Goal: Task Accomplishment & Management: Manage account settings

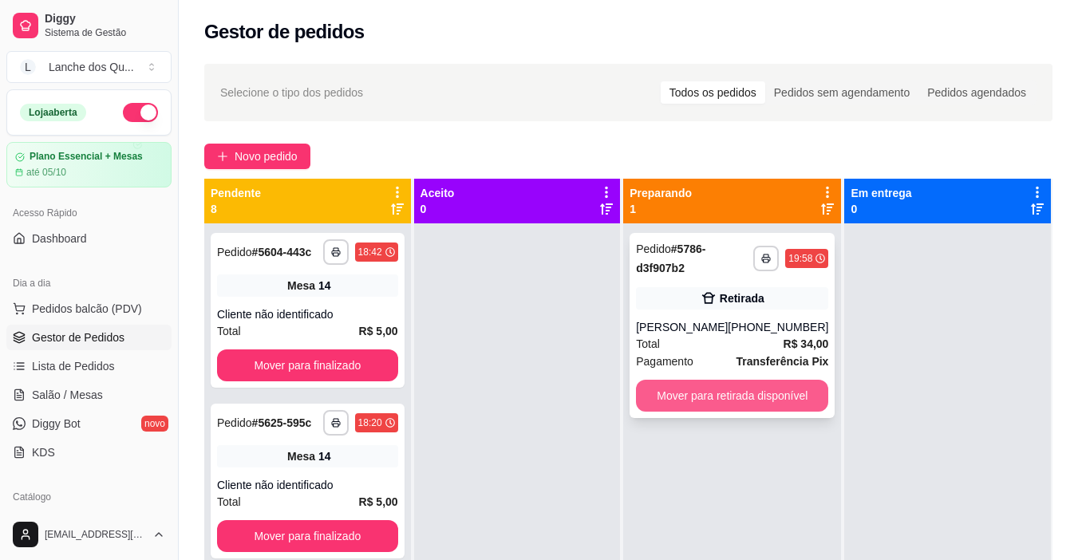
click at [715, 403] on button "Mover para retirada disponível" at bounding box center [732, 396] width 192 height 32
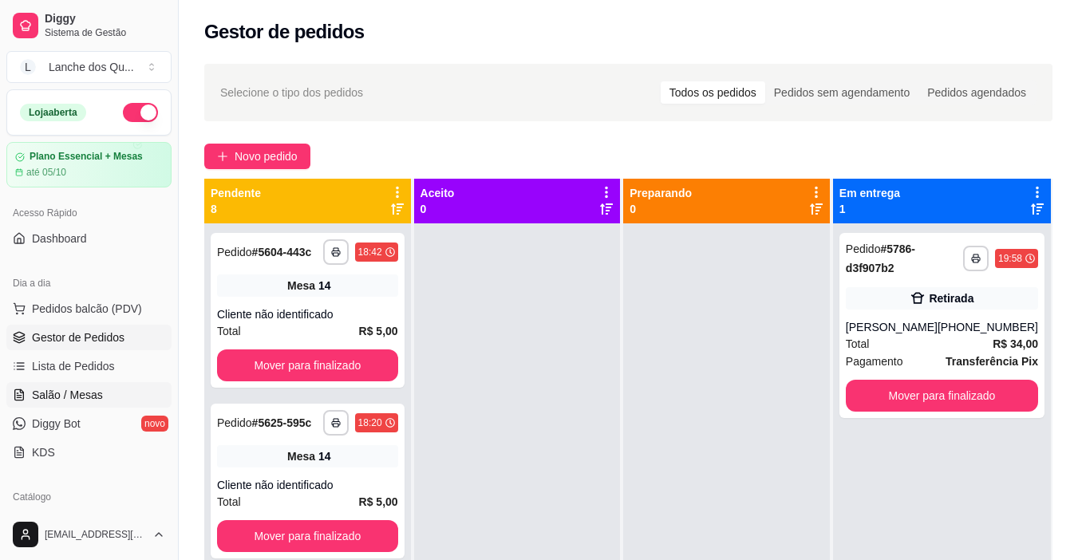
click at [76, 392] on span "Salão / Mesas" at bounding box center [67, 395] width 71 height 16
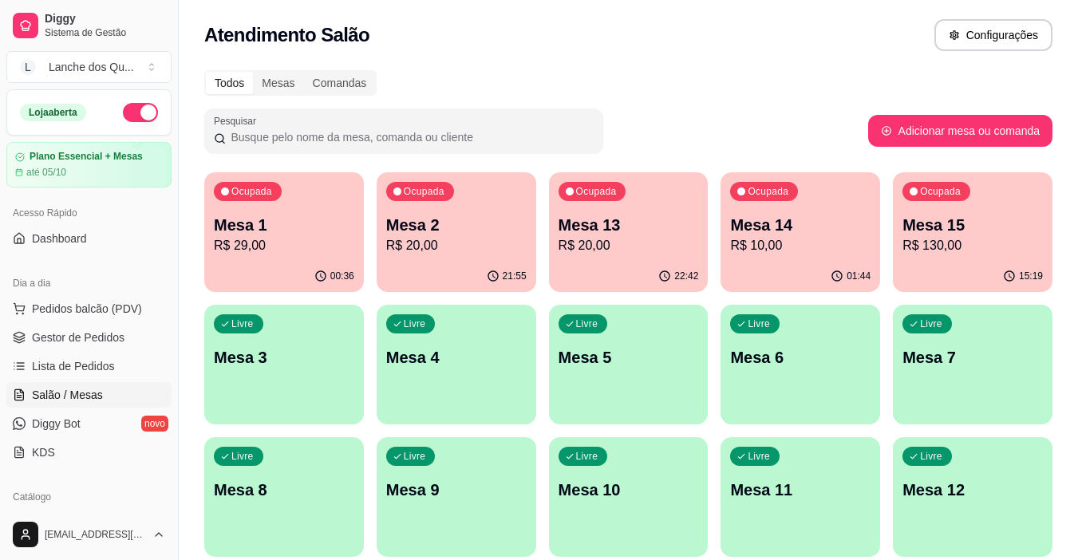
click at [281, 266] on div "00:36" at bounding box center [284, 276] width 160 height 31
click at [427, 251] on p "R$ 20,00" at bounding box center [456, 245] width 140 height 19
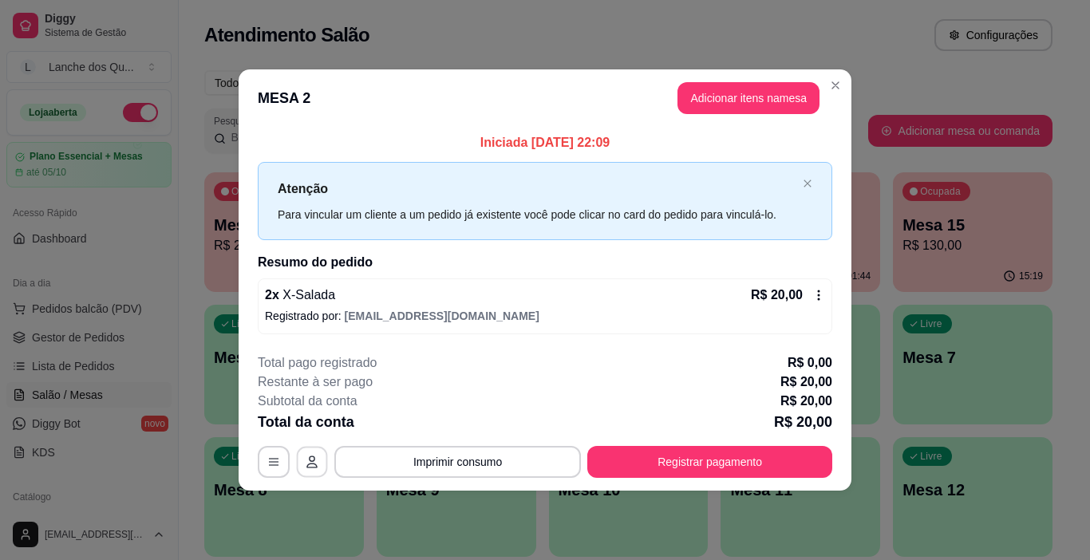
click at [306, 465] on button "button" at bounding box center [312, 461] width 31 height 31
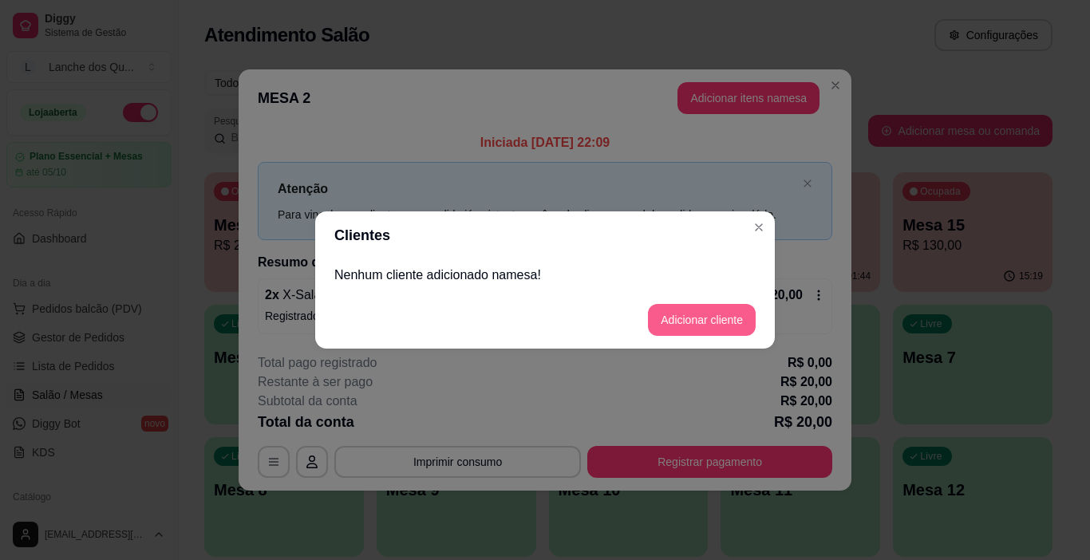
click at [687, 315] on button "Adicionar cliente" at bounding box center [702, 320] width 108 height 32
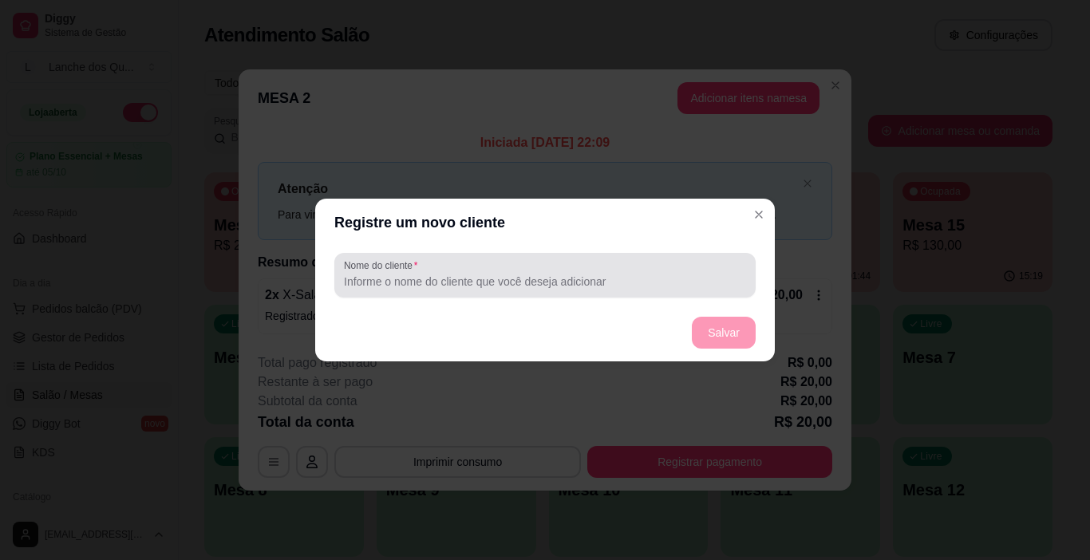
click at [425, 271] on div at bounding box center [545, 275] width 402 height 32
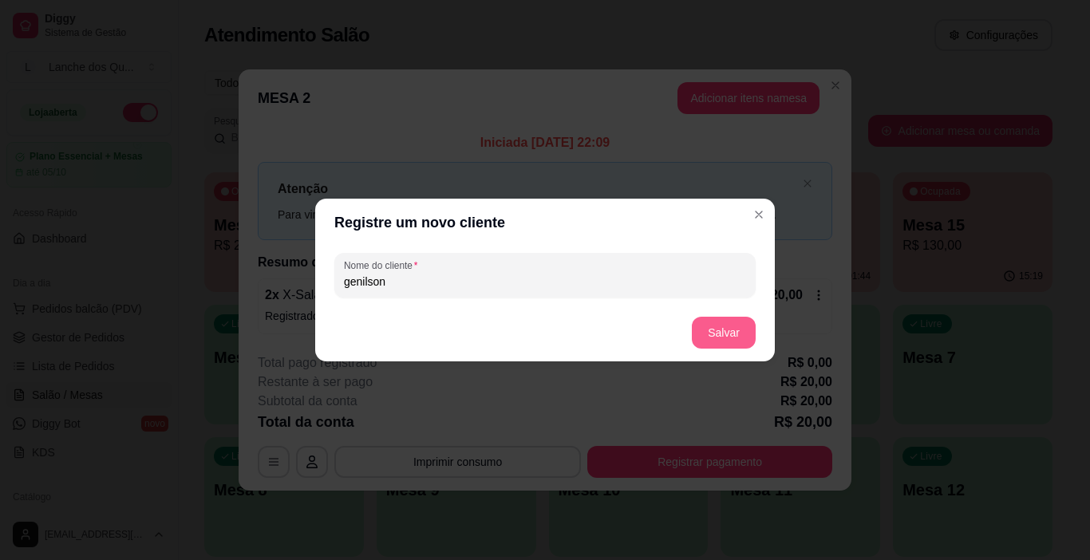
type input "genilson"
click at [738, 341] on button "Salvar" at bounding box center [724, 333] width 64 height 32
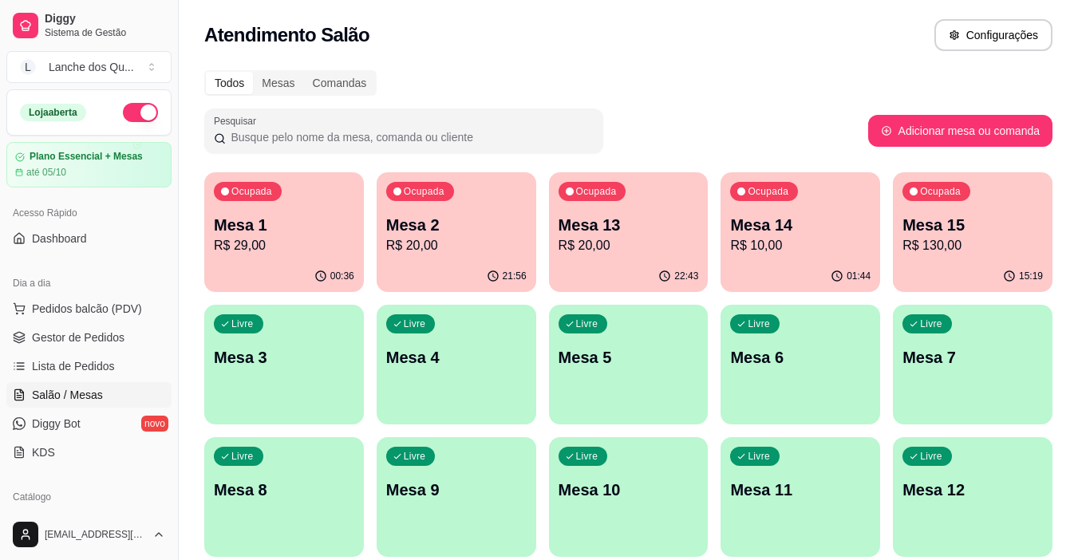
click at [596, 260] on div "Ocupada Mesa 13 R$ 20,00" at bounding box center [629, 216] width 160 height 89
click at [823, 245] on p "R$ 10,00" at bounding box center [800, 245] width 136 height 18
click at [997, 243] on p "R$ 130,00" at bounding box center [972, 245] width 140 height 19
click at [300, 253] on p "R$ 29,00" at bounding box center [284, 245] width 140 height 19
click at [420, 249] on p "R$ 20,00" at bounding box center [456, 245] width 140 height 19
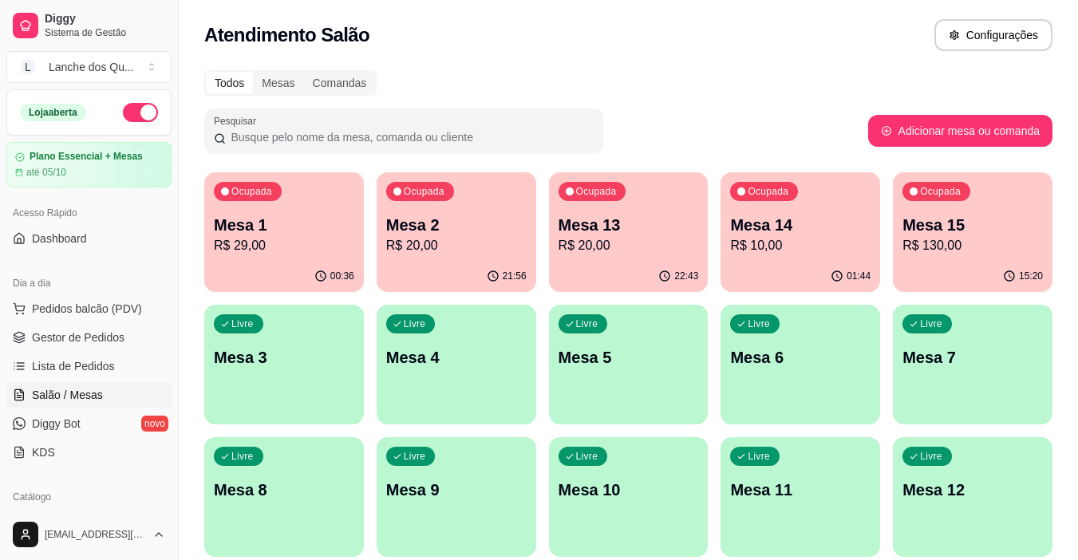
click at [255, 373] on div "Livre Mesa 3" at bounding box center [284, 355] width 160 height 101
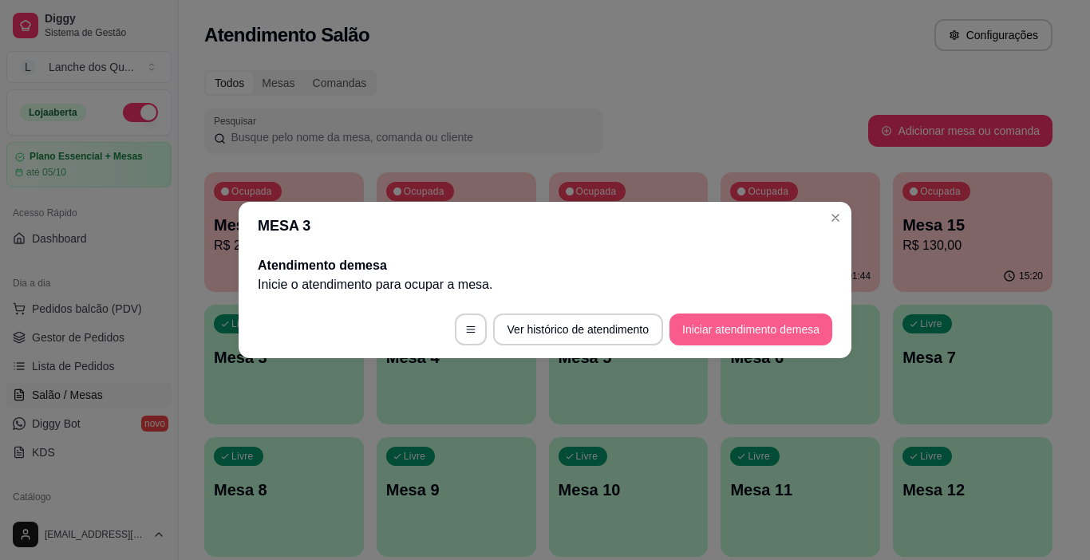
click at [739, 325] on button "Iniciar atendimento de mesa" at bounding box center [750, 330] width 163 height 32
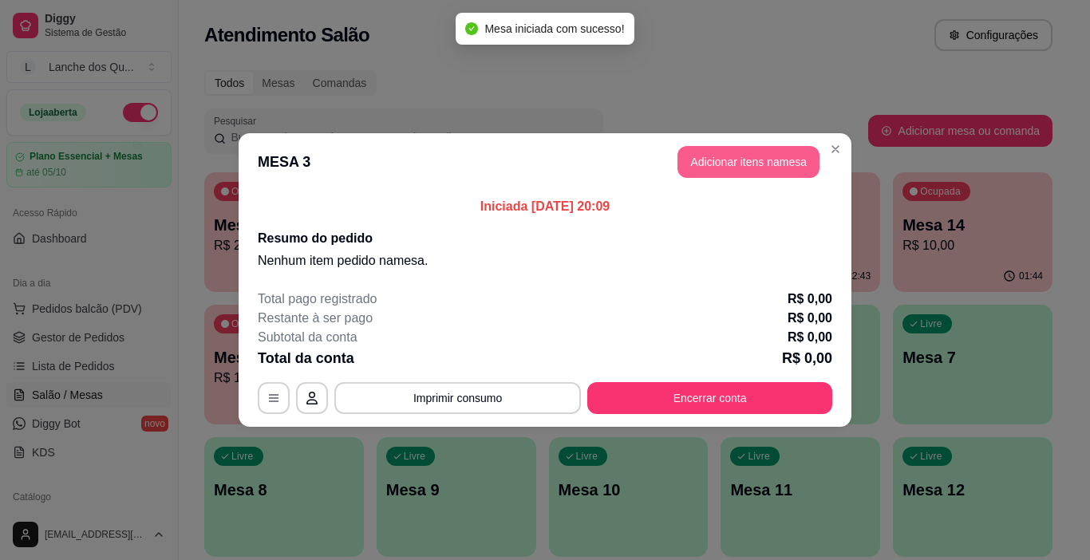
click at [739, 160] on button "Adicionar itens na mesa" at bounding box center [748, 162] width 142 height 32
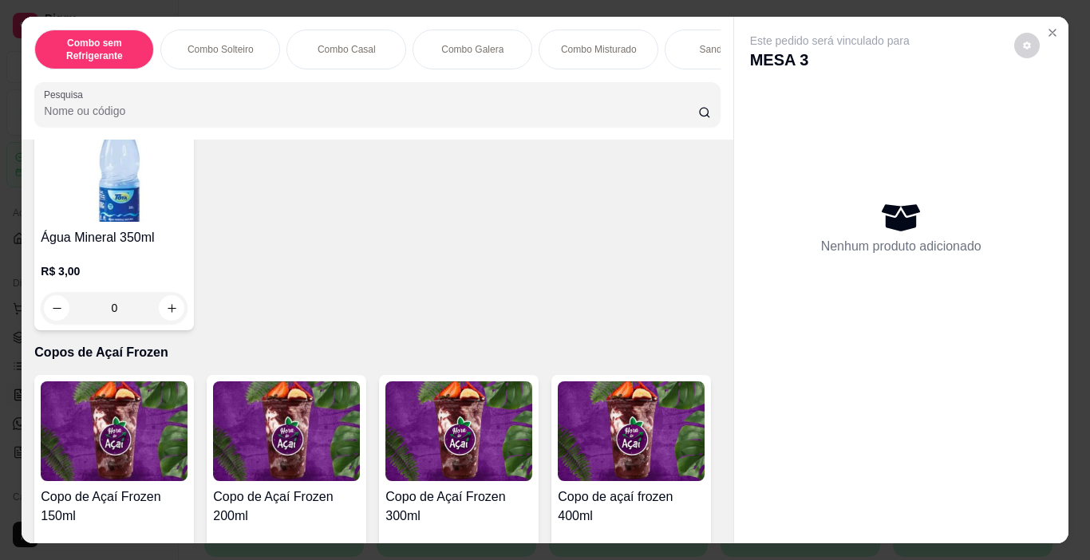
scroll to position [3829, 0]
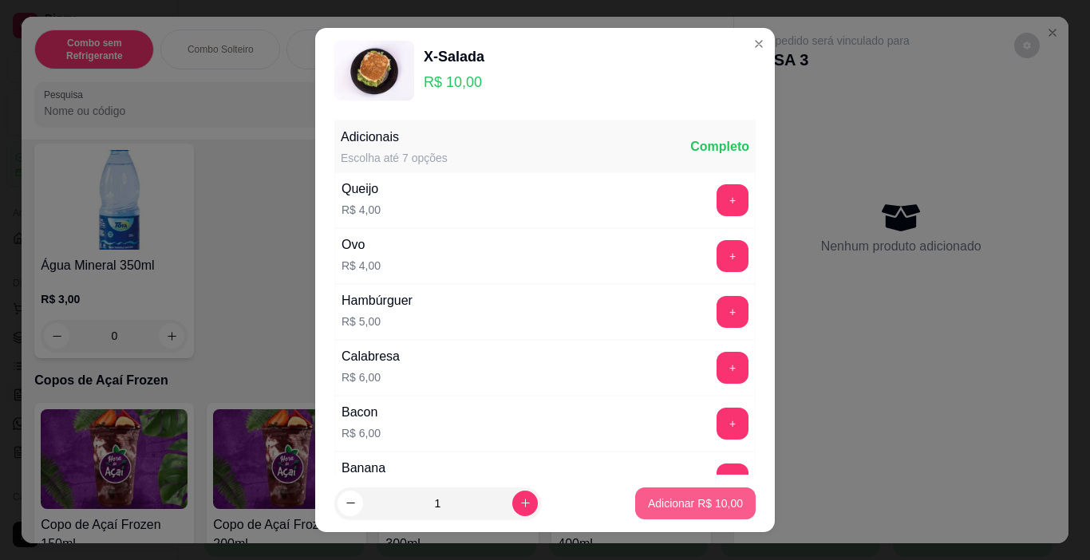
click at [680, 509] on p "Adicionar R$ 10,00" at bounding box center [695, 503] width 95 height 16
type input "1"
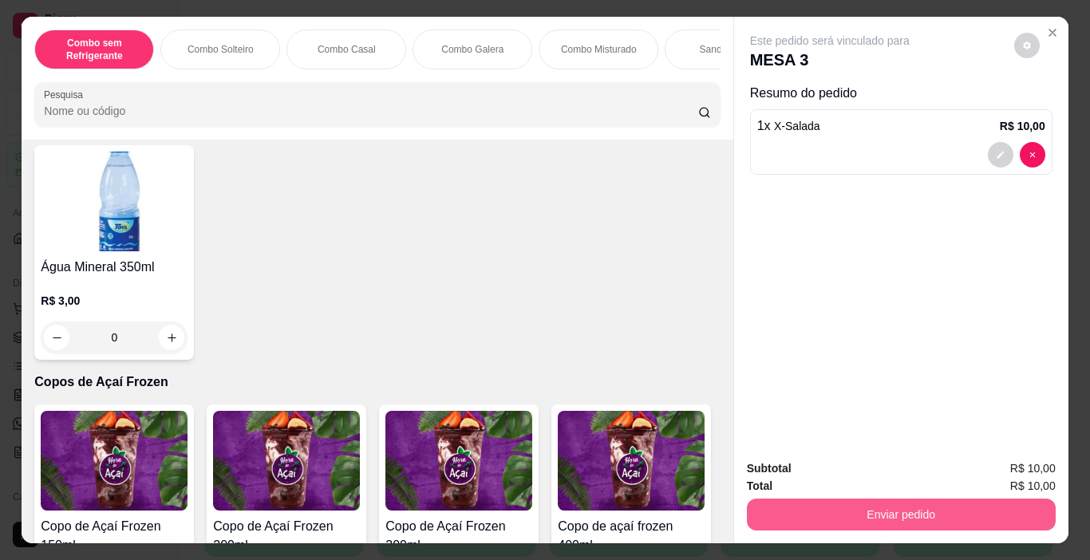
click at [797, 502] on button "Enviar pedido" at bounding box center [901, 515] width 309 height 32
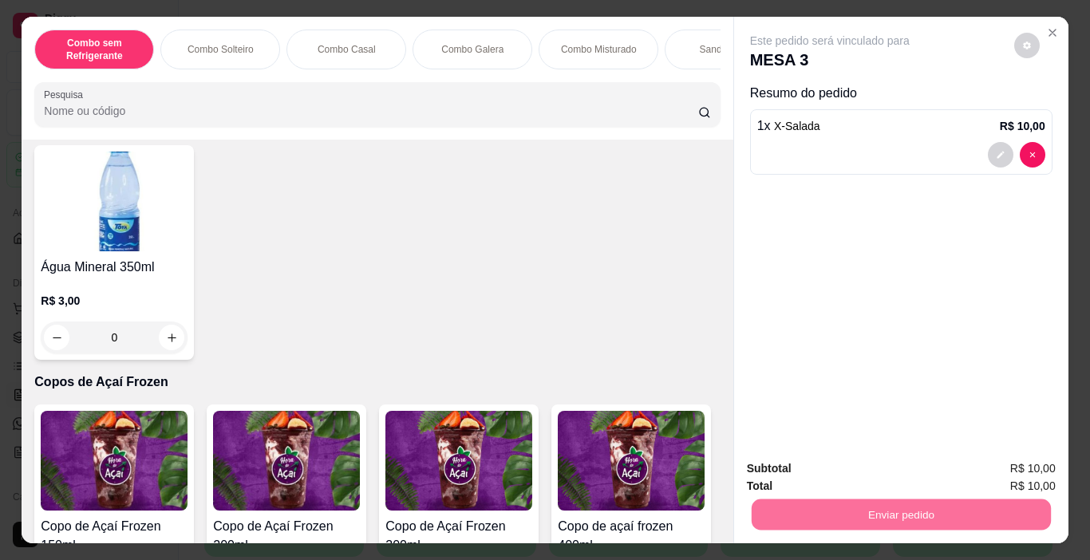
click at [1006, 474] on button "Enviar pedido" at bounding box center [1013, 469] width 90 height 30
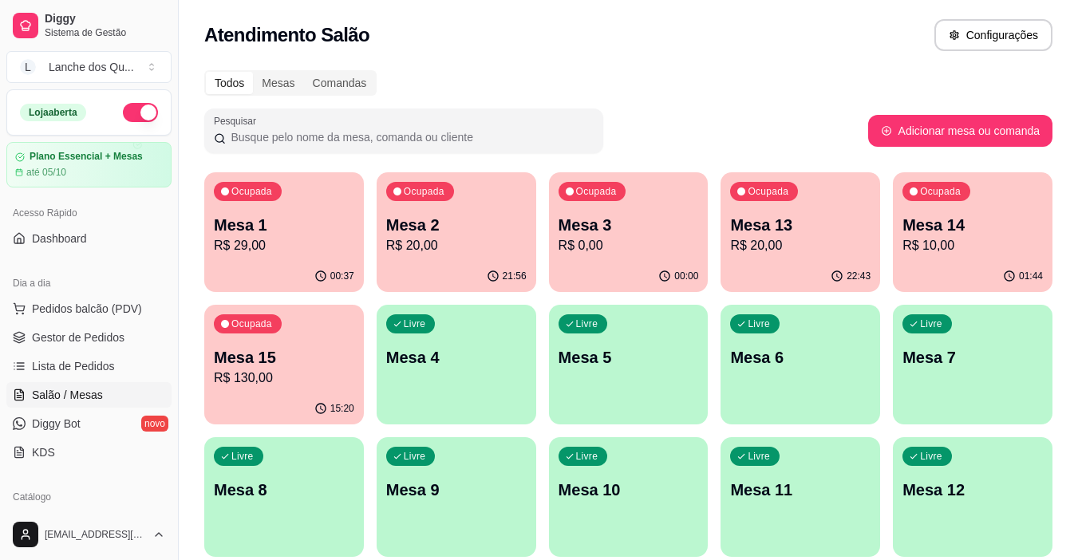
click at [612, 229] on p "Mesa 3" at bounding box center [628, 225] width 140 height 22
click at [97, 333] on span "Gestor de Pedidos" at bounding box center [78, 337] width 93 height 16
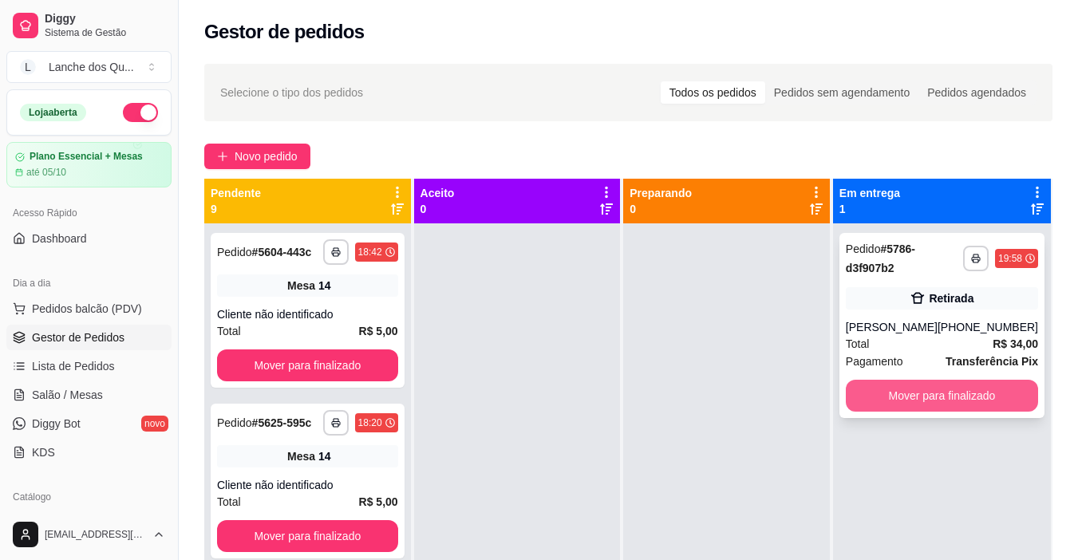
click at [913, 398] on button "Mover para finalizado" at bounding box center [942, 396] width 192 height 32
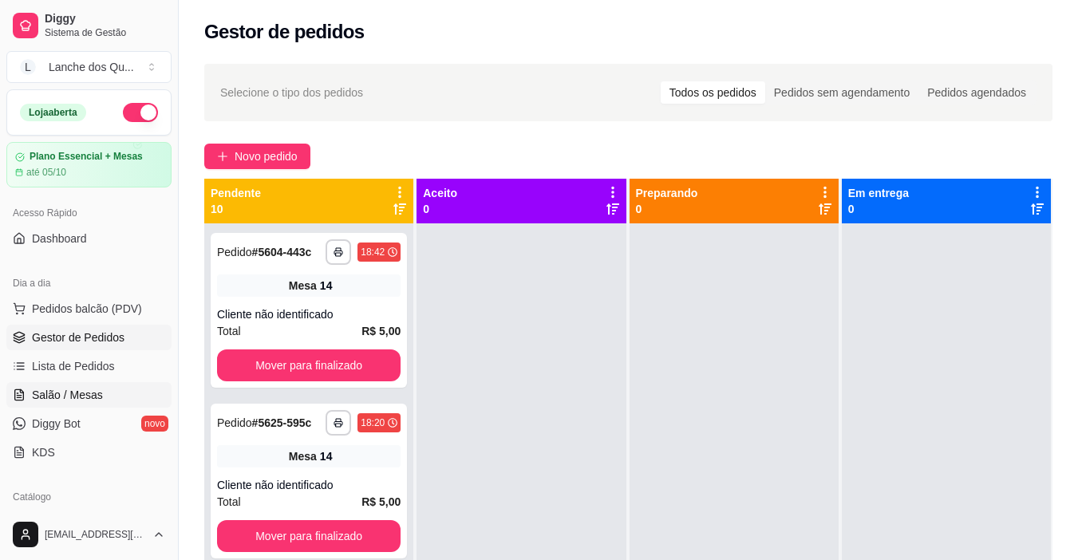
click at [89, 393] on span "Salão / Mesas" at bounding box center [67, 395] width 71 height 16
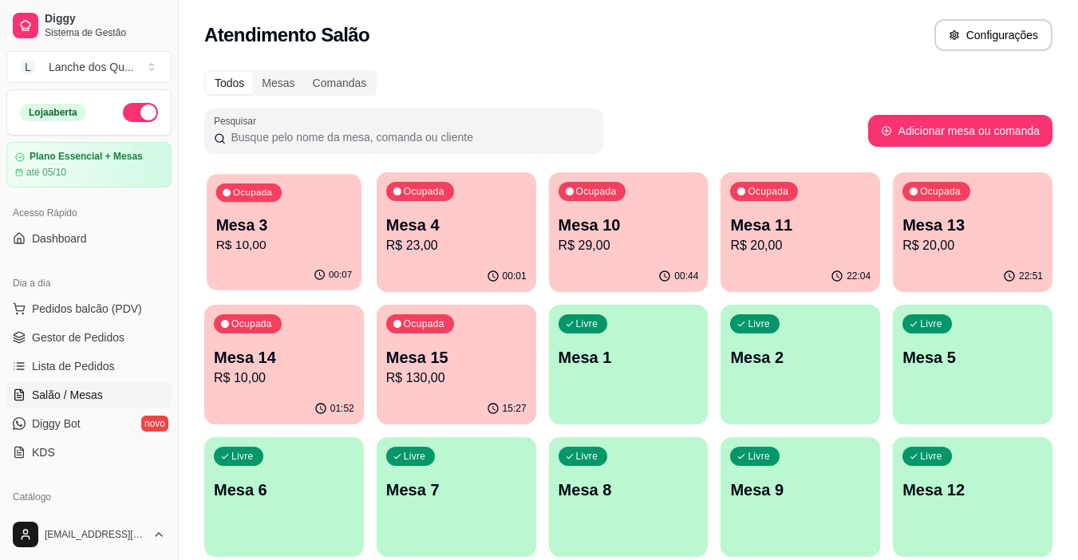
click at [278, 254] on p "R$ 10,00" at bounding box center [284, 245] width 136 height 18
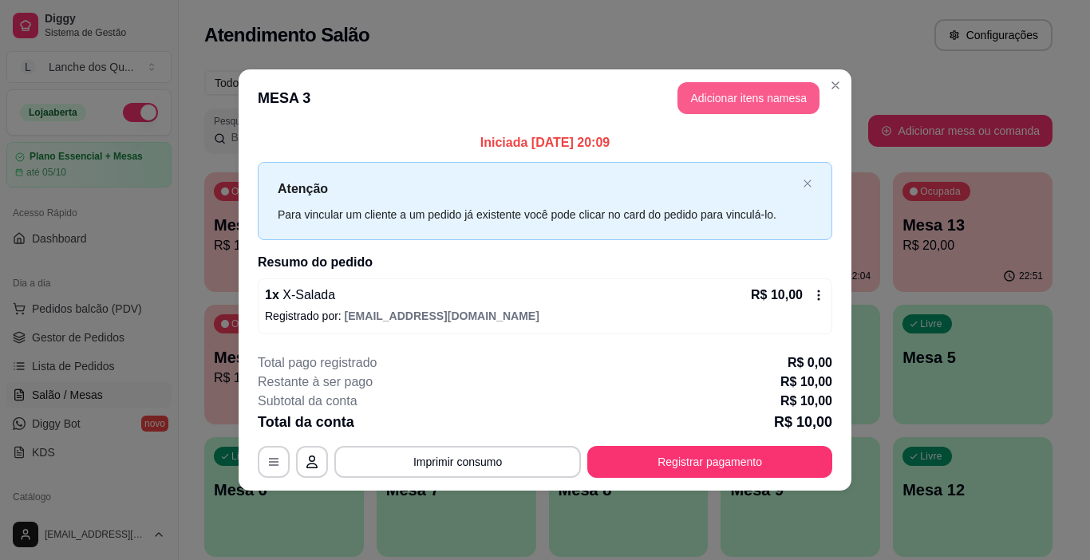
click at [739, 108] on button "Adicionar itens na mesa" at bounding box center [748, 98] width 142 height 32
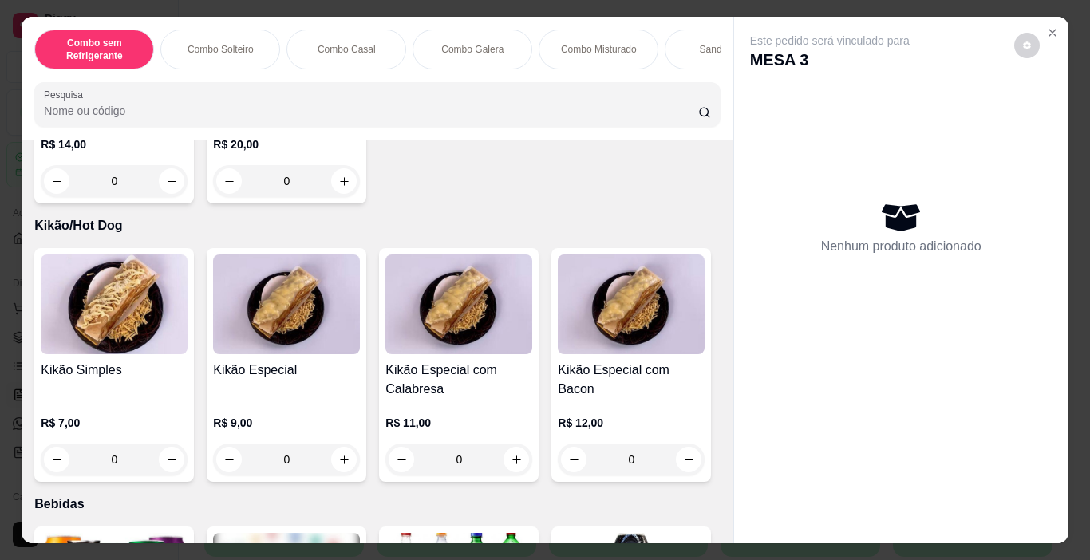
scroll to position [3351, 0]
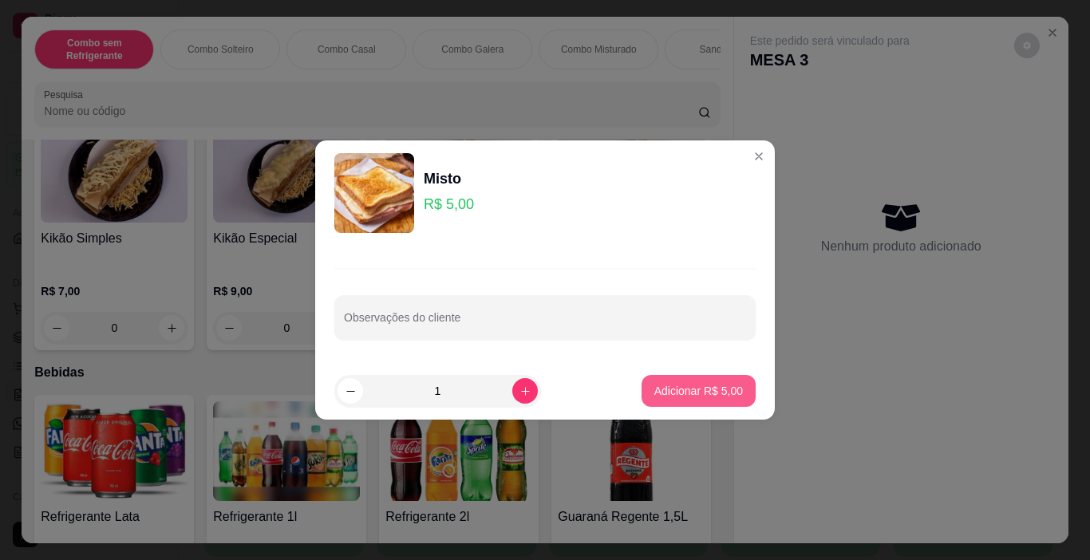
click at [666, 395] on p "Adicionar R$ 5,00" at bounding box center [698, 391] width 89 height 16
type input "1"
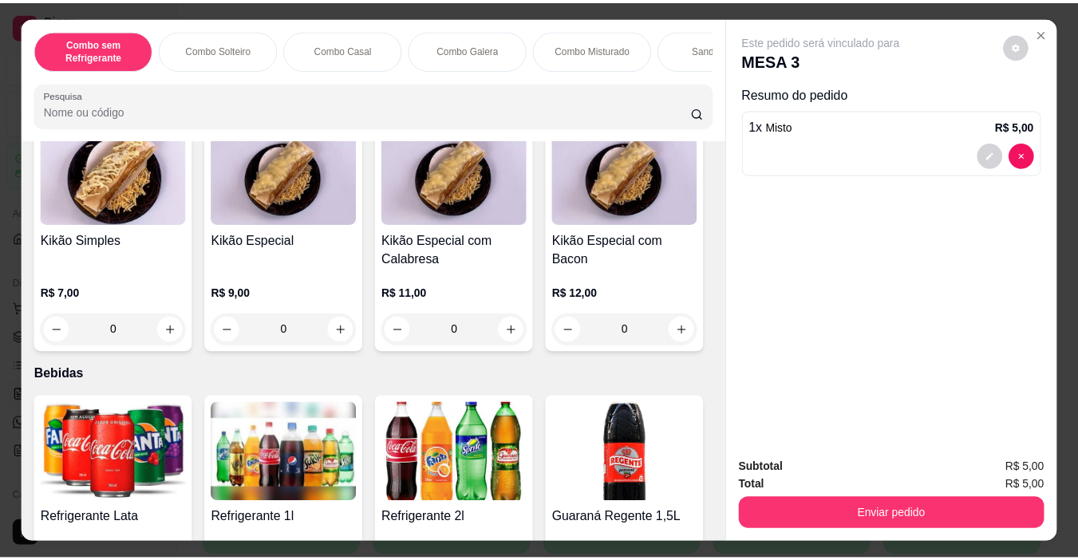
scroll to position [3351, 0]
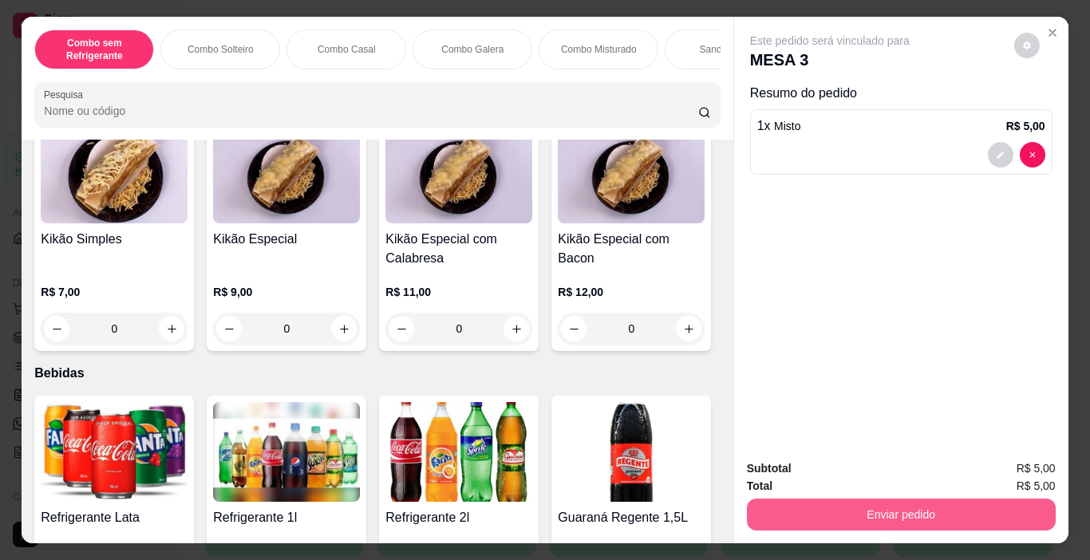
click at [866, 499] on button "Enviar pedido" at bounding box center [901, 515] width 309 height 32
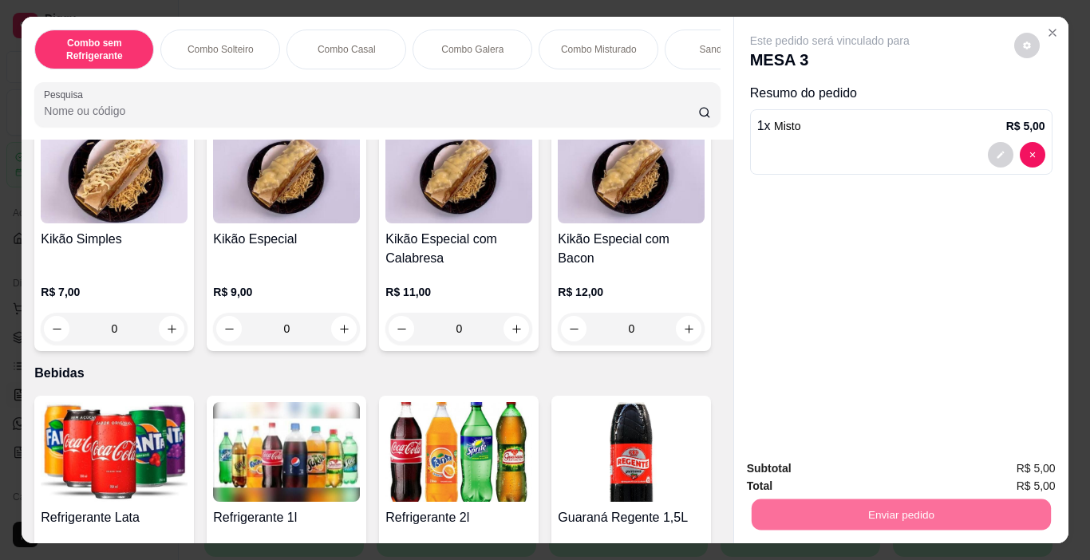
click at [1004, 467] on button "Enviar pedido" at bounding box center [1013, 469] width 90 height 30
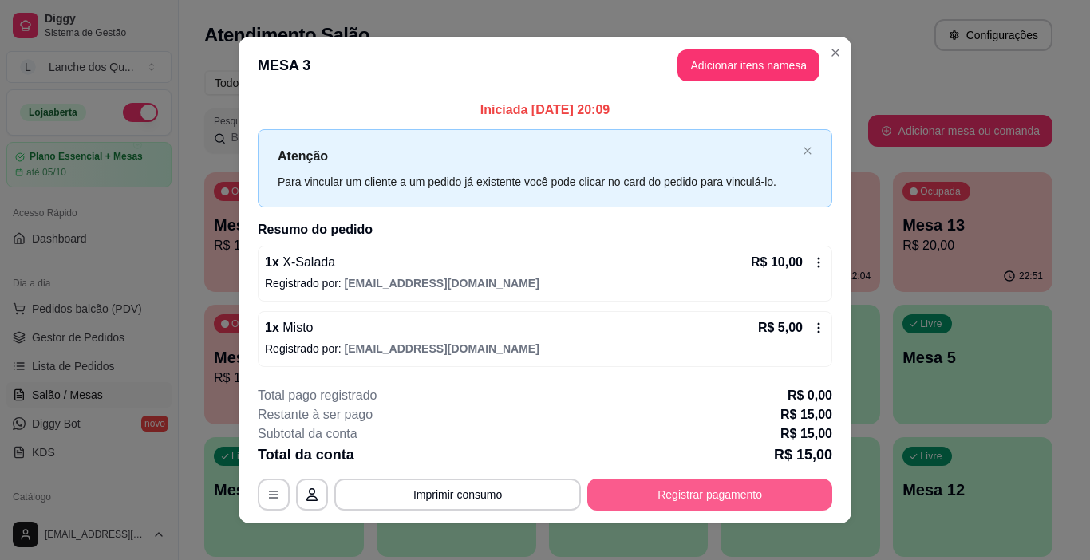
click at [629, 495] on button "Registrar pagamento" at bounding box center [709, 495] width 245 height 32
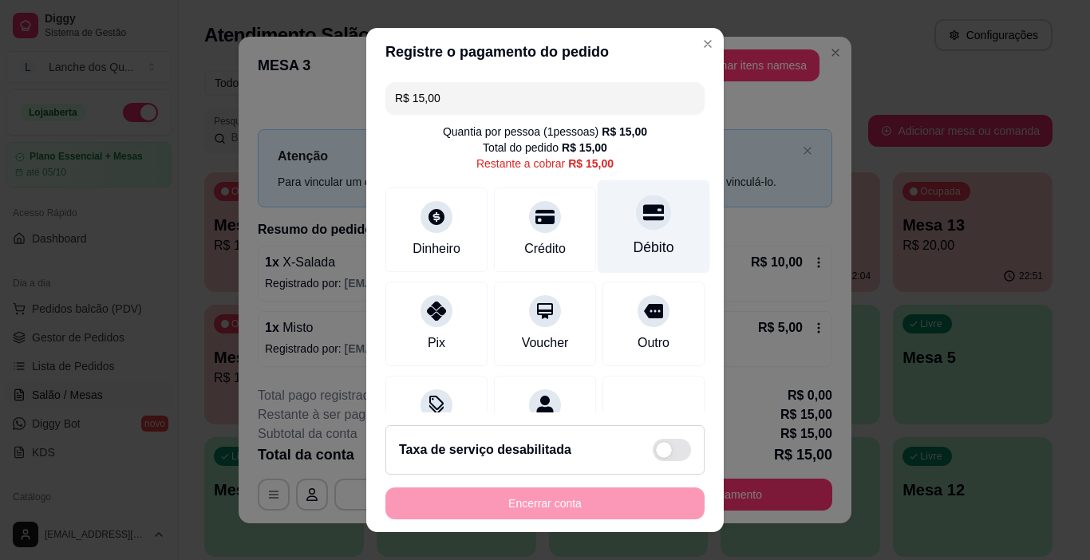
click at [650, 248] on div "Débito" at bounding box center [654, 226] width 112 height 93
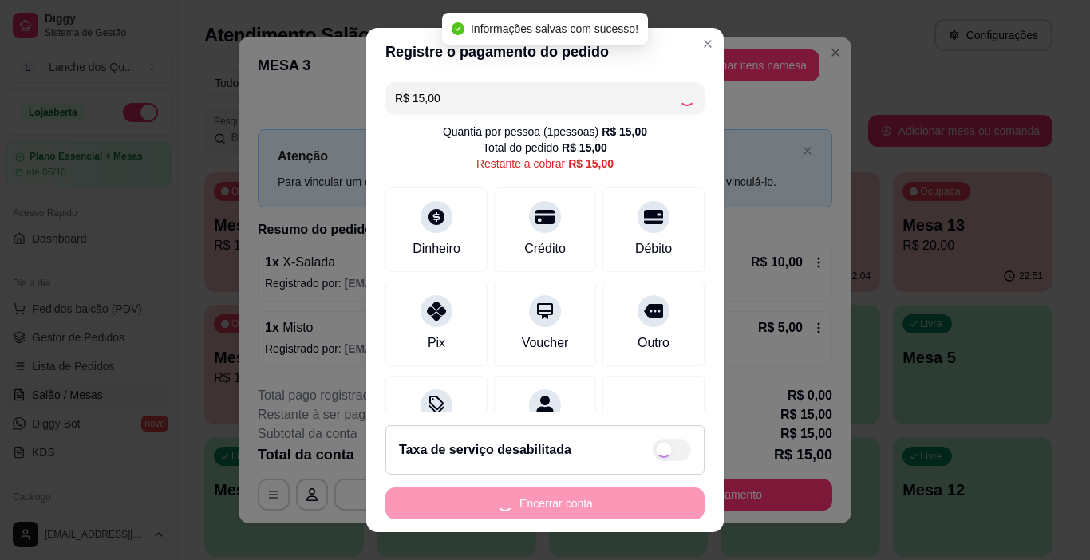
type input "R$ 0,00"
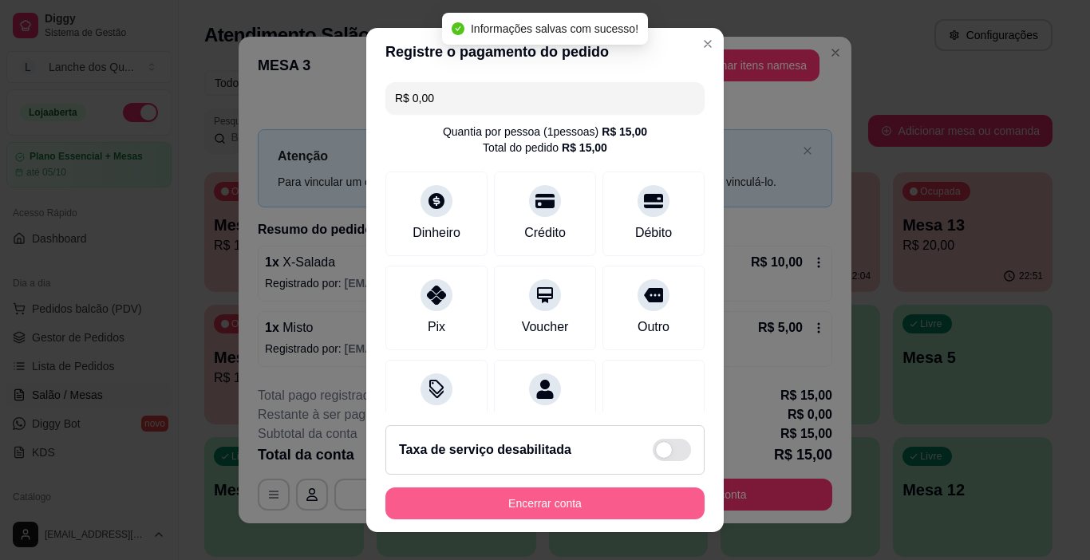
click at [568, 500] on button "Encerrar conta" at bounding box center [544, 503] width 319 height 32
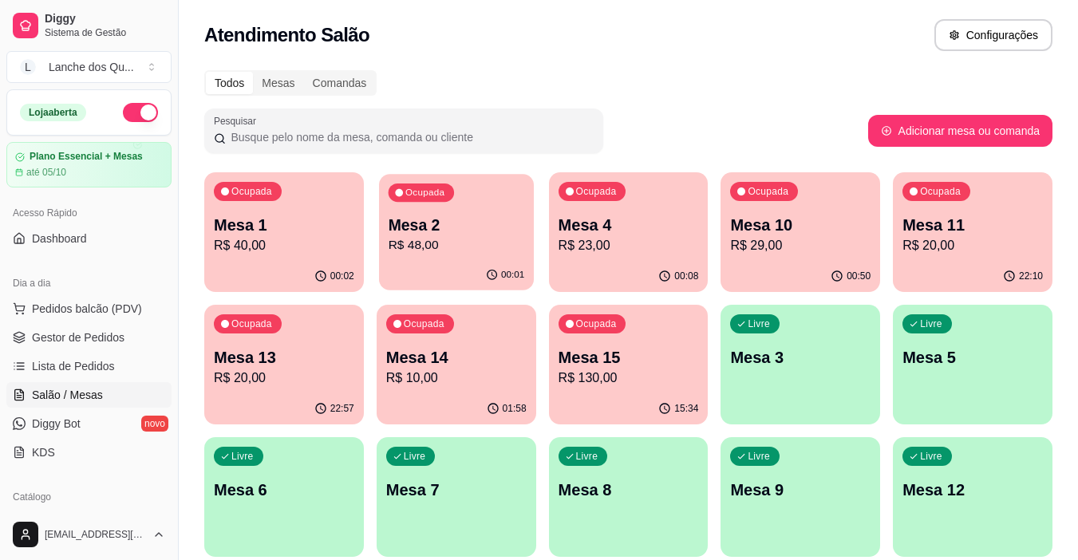
click at [455, 237] on p "R$ 48,00" at bounding box center [456, 245] width 136 height 18
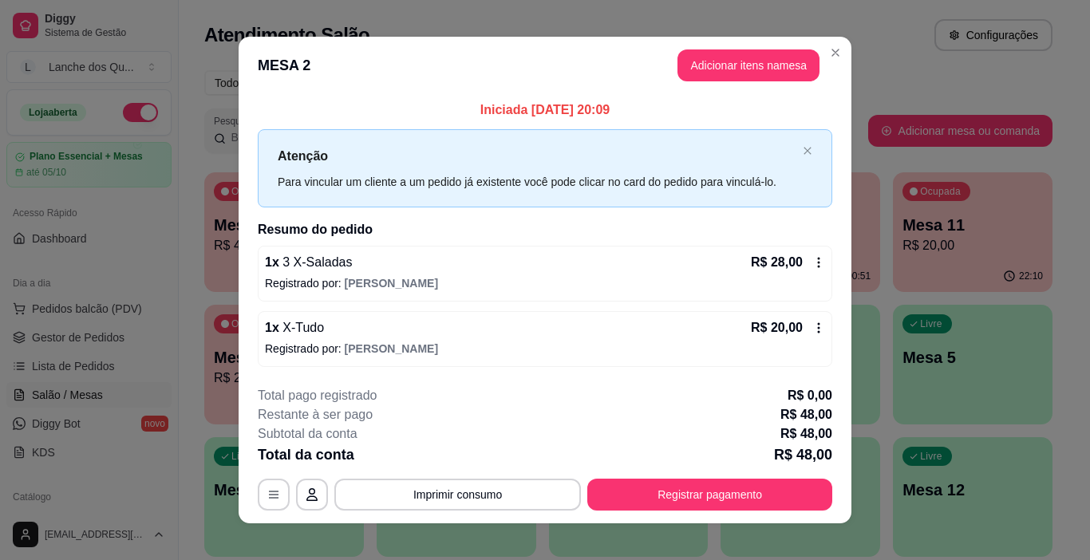
click at [499, 283] on p "Registrado por: Jessica" at bounding box center [545, 283] width 560 height 16
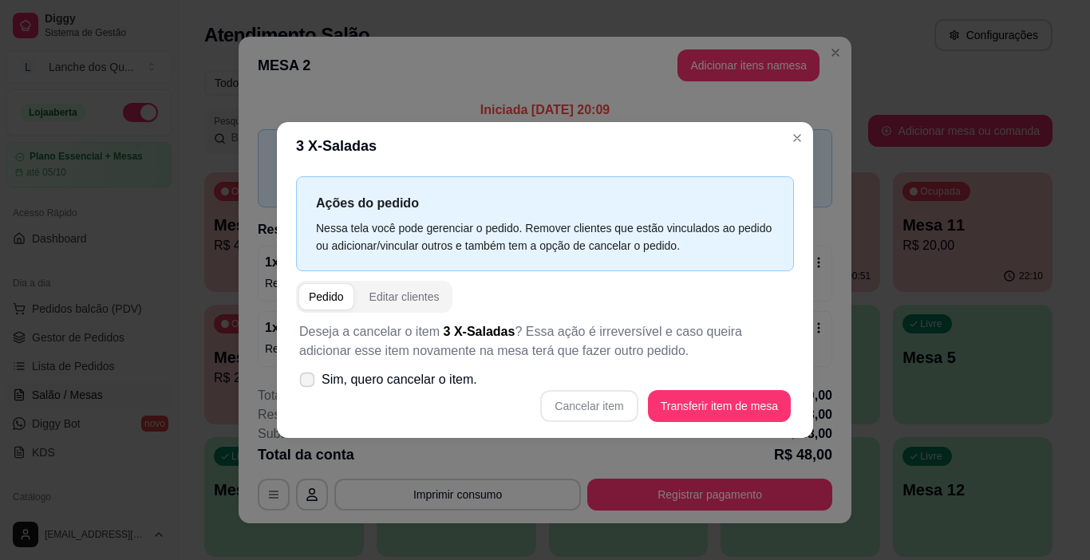
click at [306, 386] on span at bounding box center [307, 380] width 15 height 15
click at [306, 386] on input "Sim, quero cancelar o item." at bounding box center [303, 388] width 10 height 10
checkbox input "true"
click at [602, 404] on button "Cancelar item" at bounding box center [588, 406] width 97 height 32
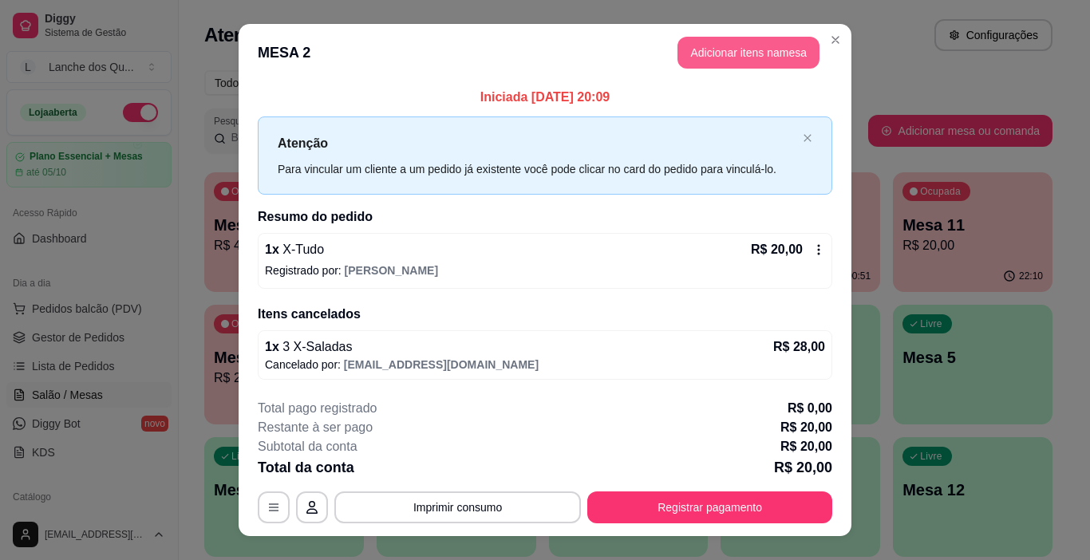
click at [723, 61] on button "Adicionar itens na mesa" at bounding box center [748, 53] width 142 height 32
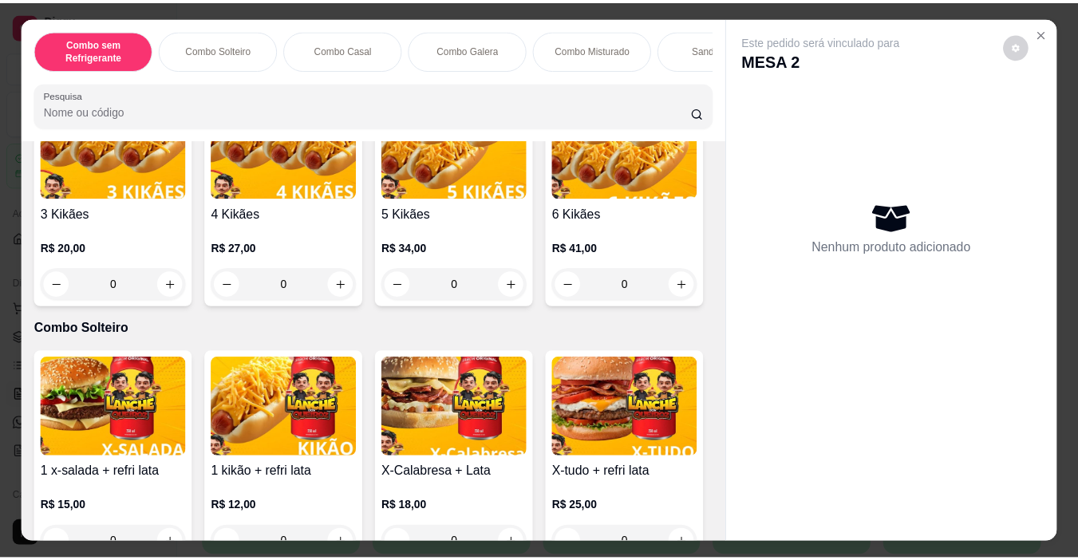
scroll to position [160, 0]
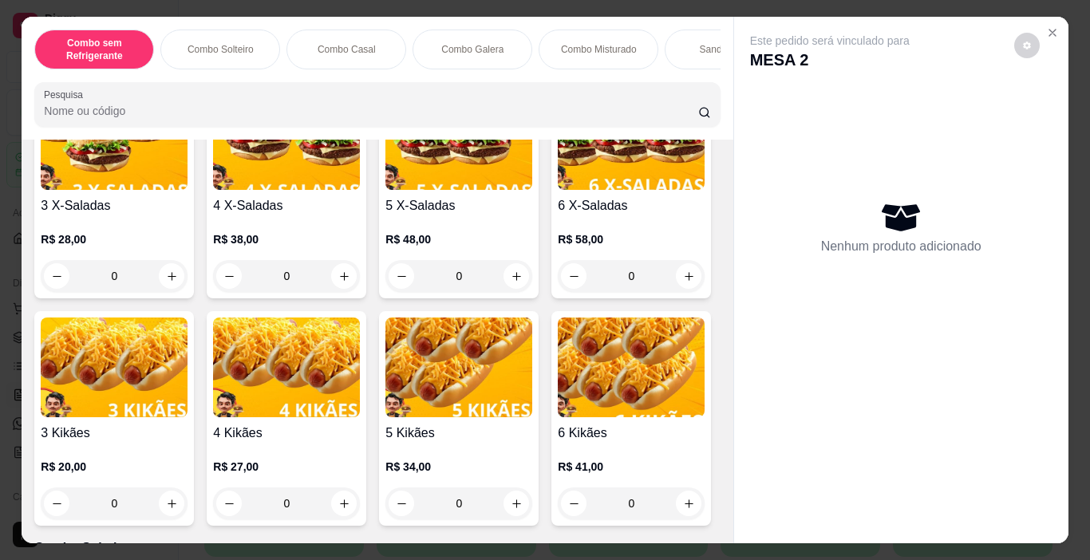
click at [331, 187] on img at bounding box center [286, 140] width 147 height 100
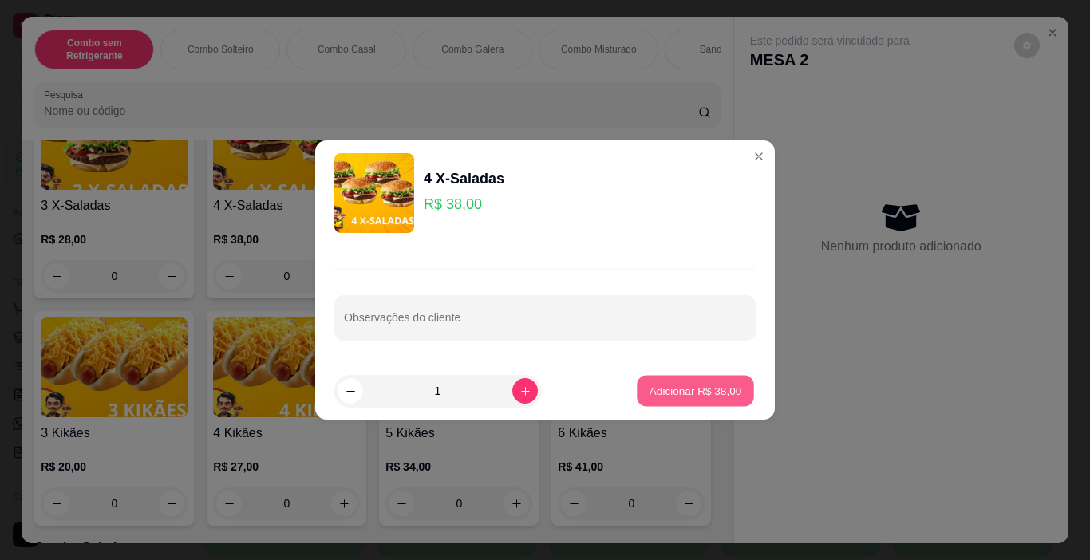
click at [698, 383] on p "Adicionar R$ 38,00" at bounding box center [695, 390] width 93 height 15
type input "1"
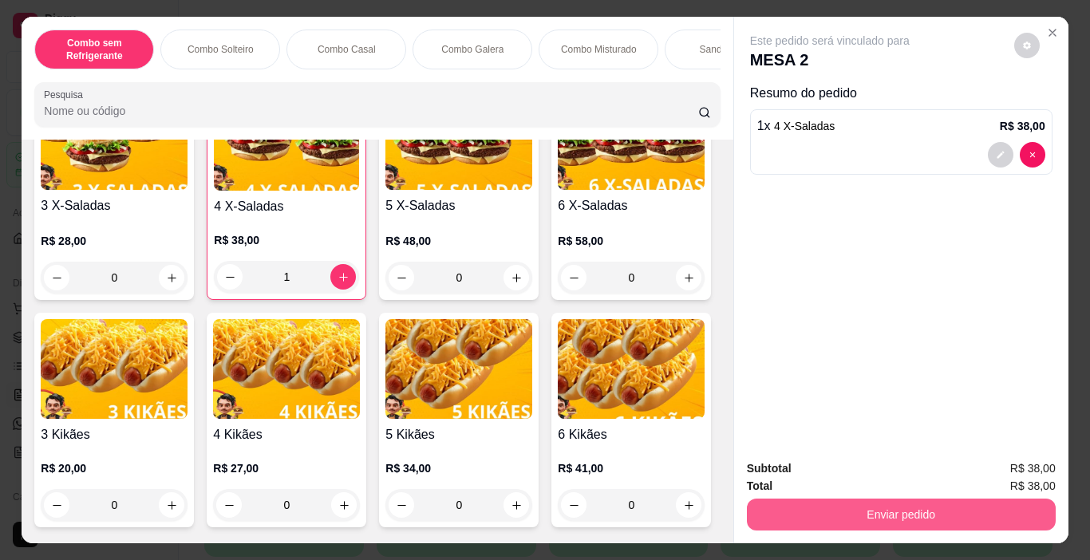
click at [853, 505] on button "Enviar pedido" at bounding box center [901, 515] width 309 height 32
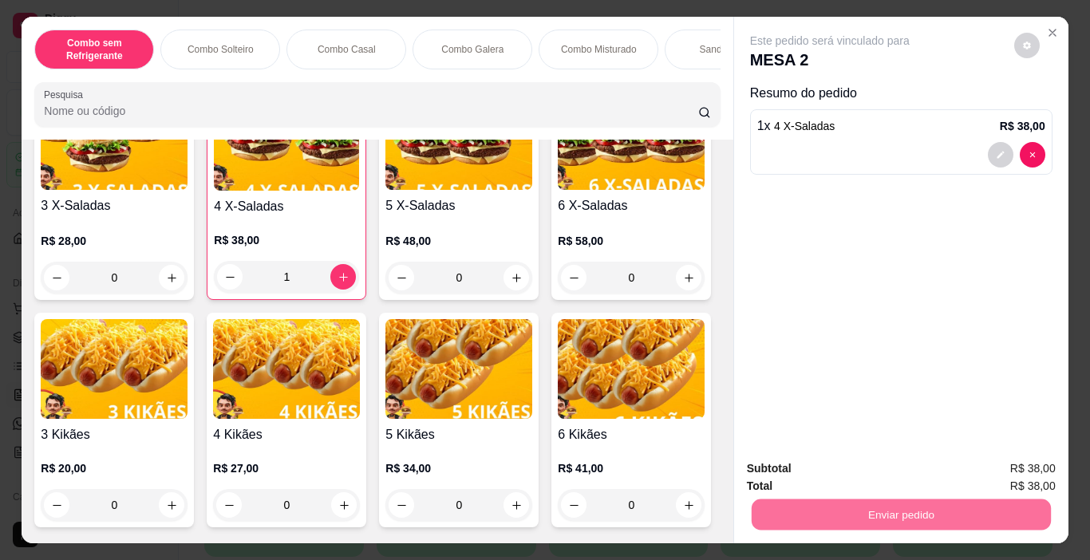
click at [1010, 463] on button "Enviar pedido" at bounding box center [1013, 469] width 90 height 30
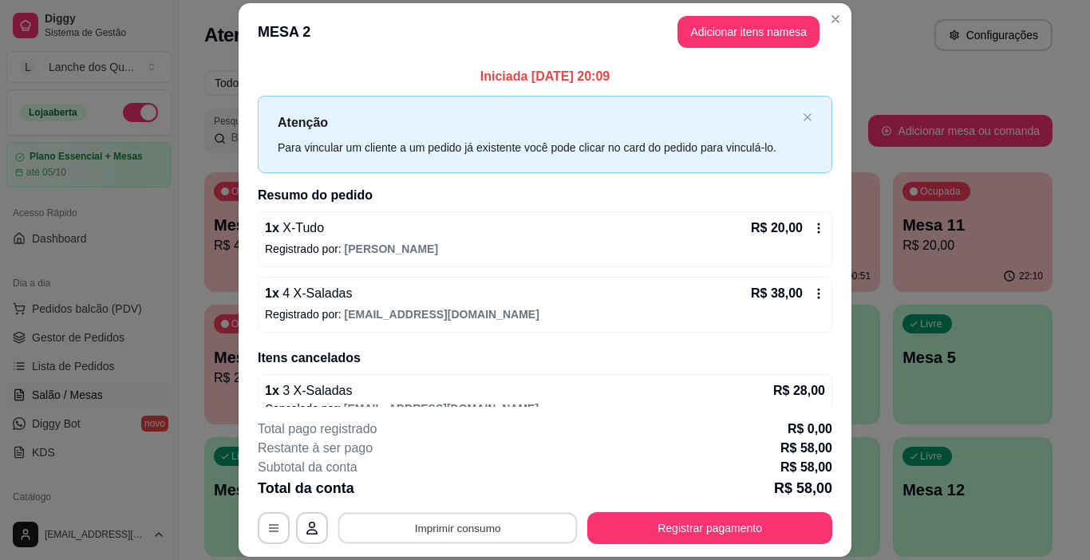
click at [434, 530] on button "Imprimir consumo" at bounding box center [457, 528] width 239 height 31
click at [443, 522] on button "Imprimir consumo" at bounding box center [457, 528] width 239 height 31
click at [440, 531] on button "Imprimir consumo" at bounding box center [457, 528] width 239 height 31
click at [461, 493] on button "IMPRESSORA" at bounding box center [456, 491] width 112 height 25
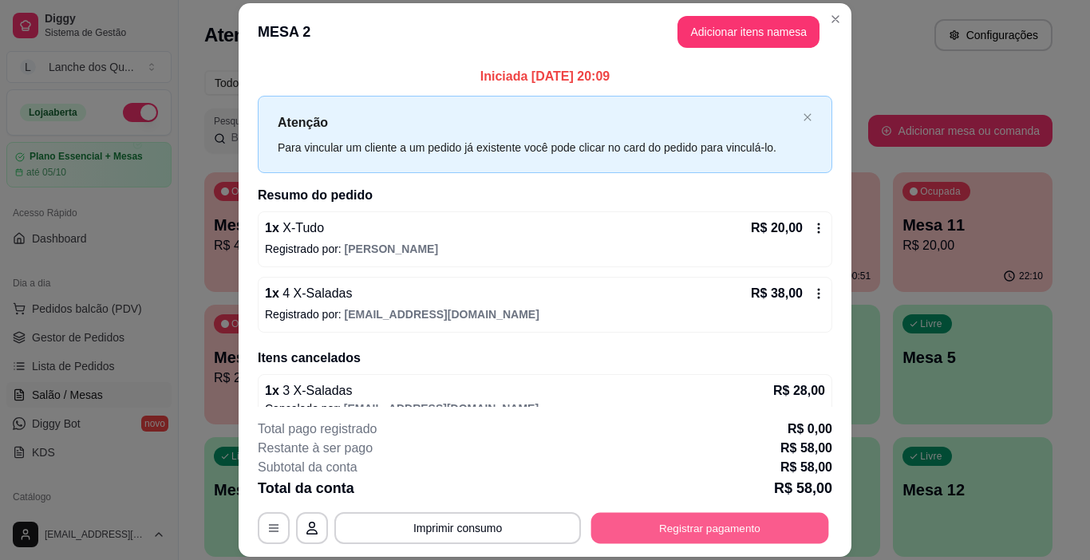
click at [672, 530] on button "Registrar pagamento" at bounding box center [710, 528] width 238 height 31
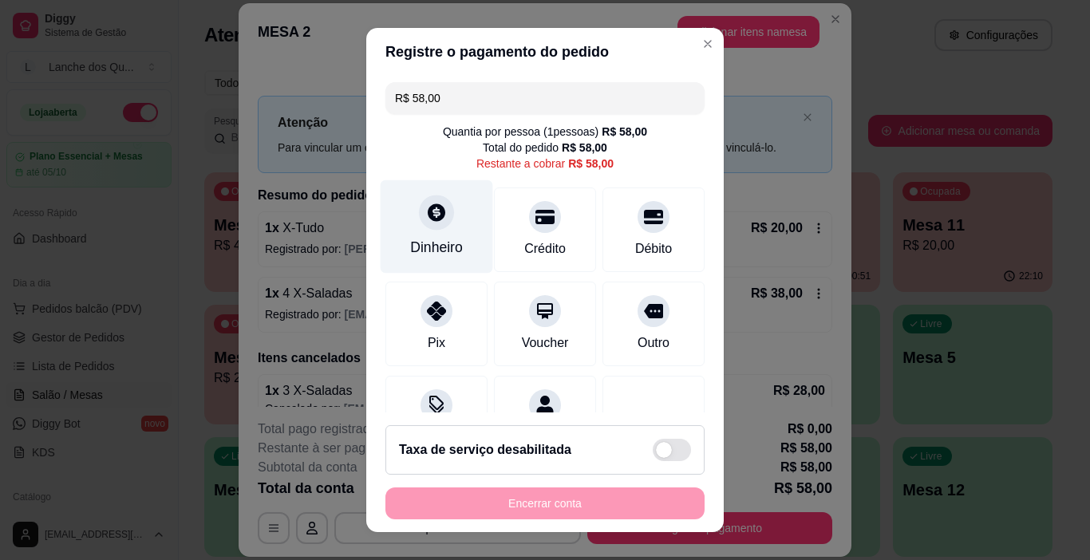
click at [428, 223] on div at bounding box center [436, 212] width 35 height 35
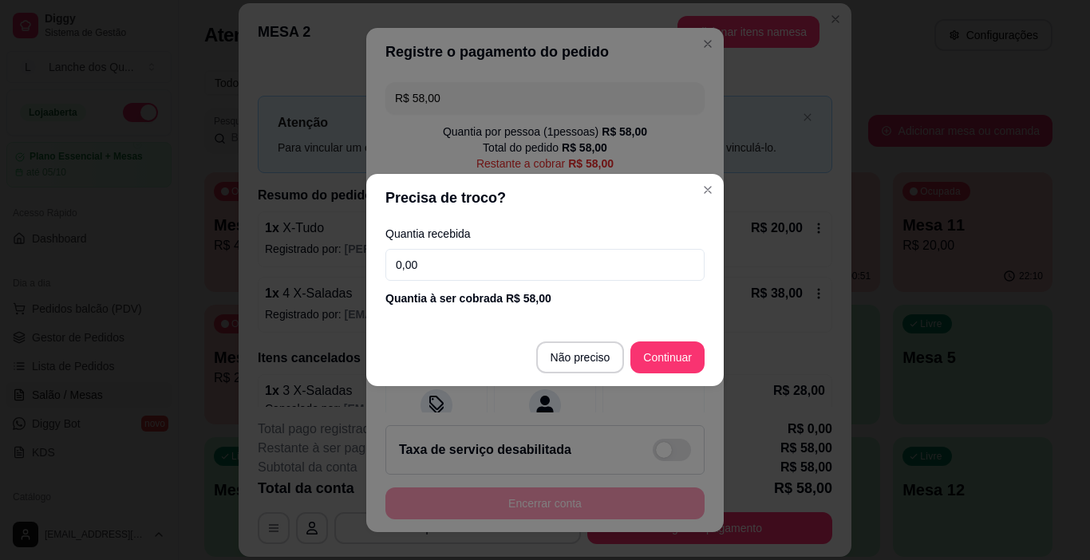
click at [452, 263] on input "0,00" at bounding box center [544, 265] width 319 height 32
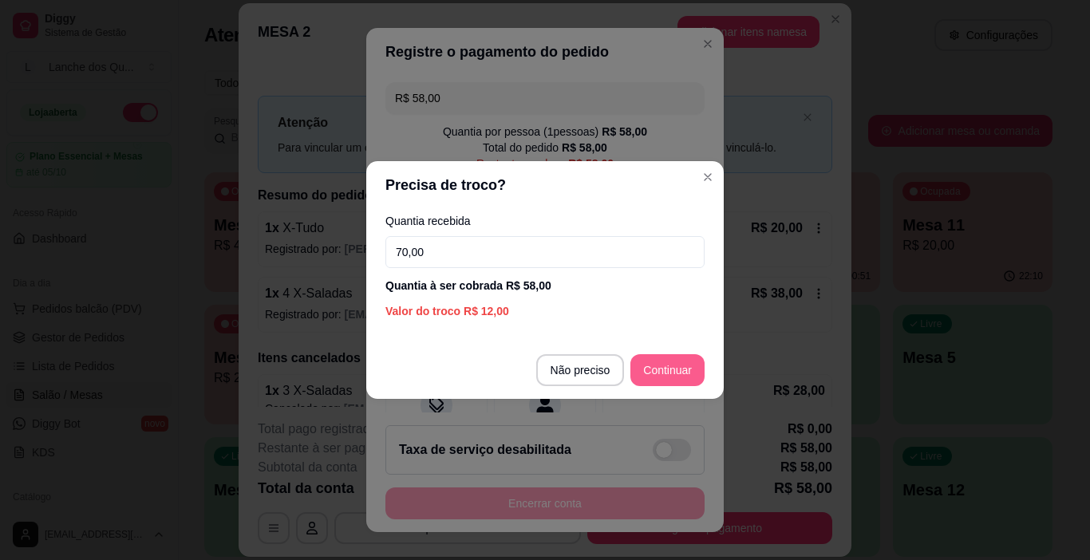
type input "70,00"
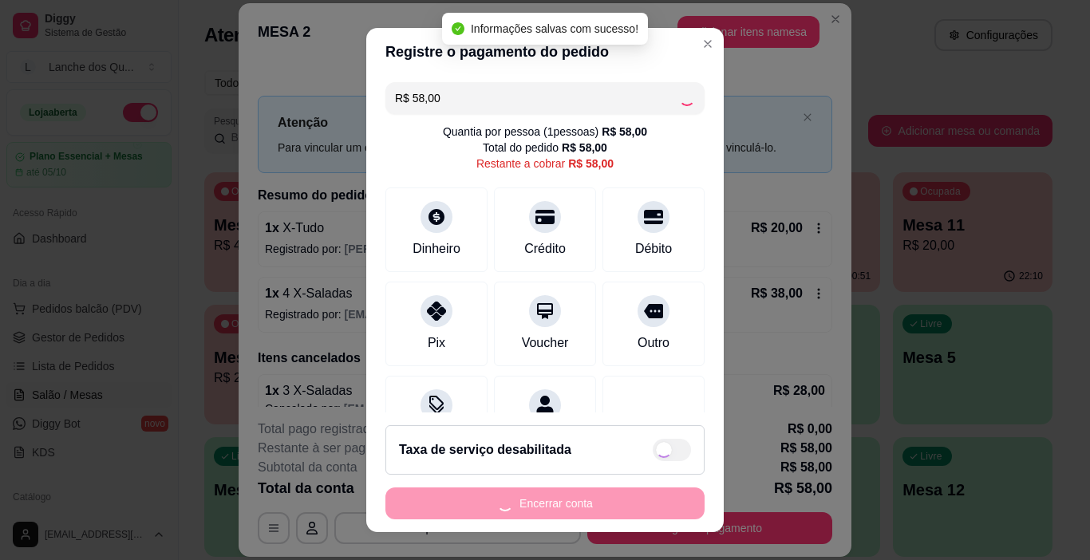
type input "R$ 0,00"
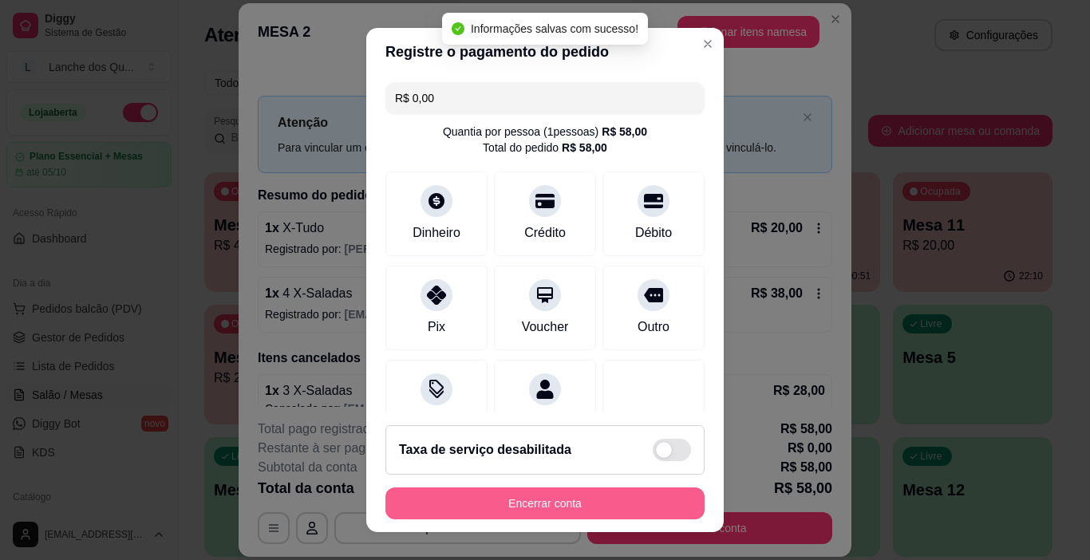
click at [536, 506] on button "Encerrar conta" at bounding box center [544, 503] width 319 height 32
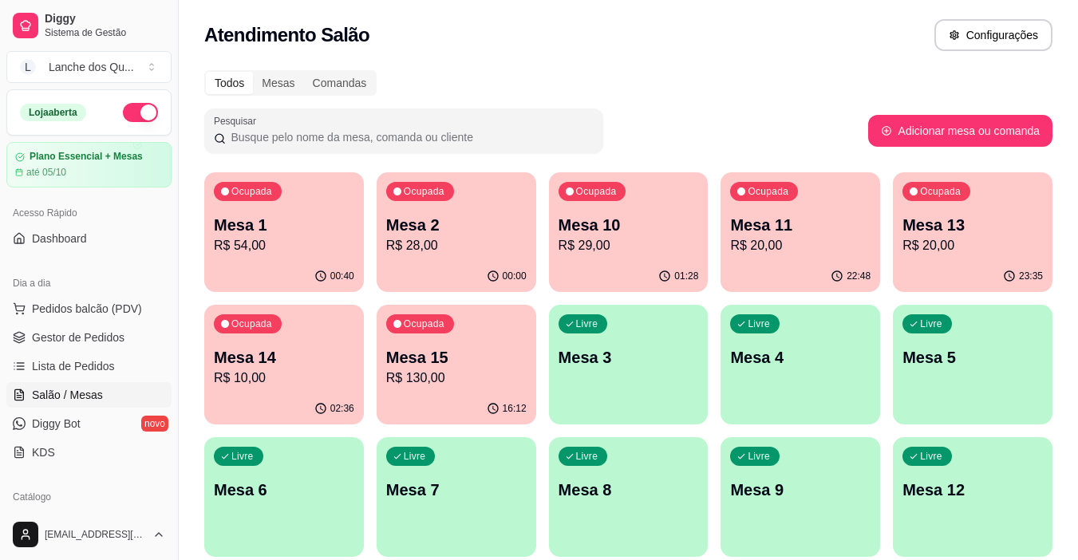
click at [274, 207] on div "Ocupada Mesa 1 R$ 54,00" at bounding box center [284, 216] width 160 height 89
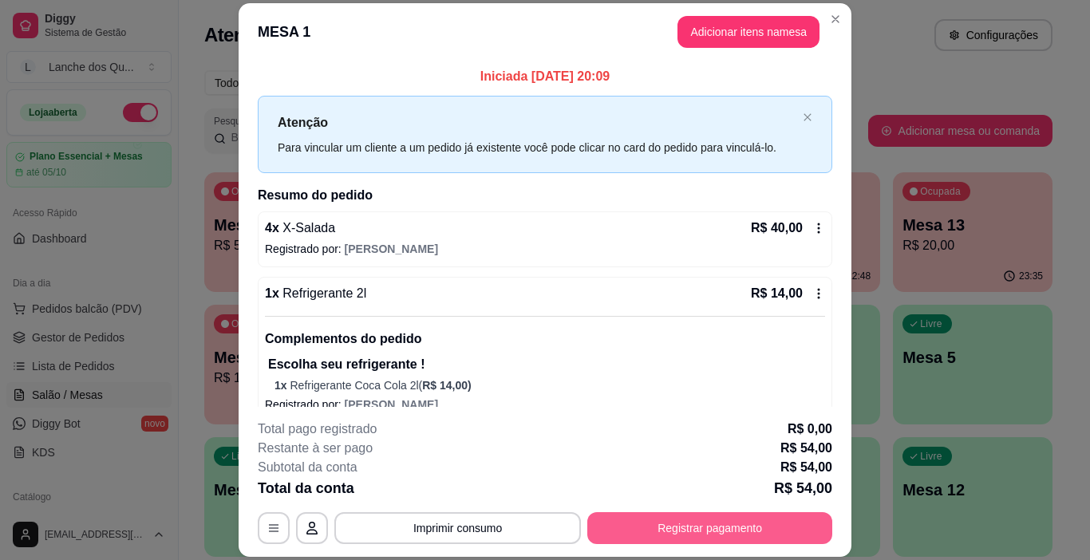
click at [668, 530] on button "Registrar pagamento" at bounding box center [709, 528] width 245 height 32
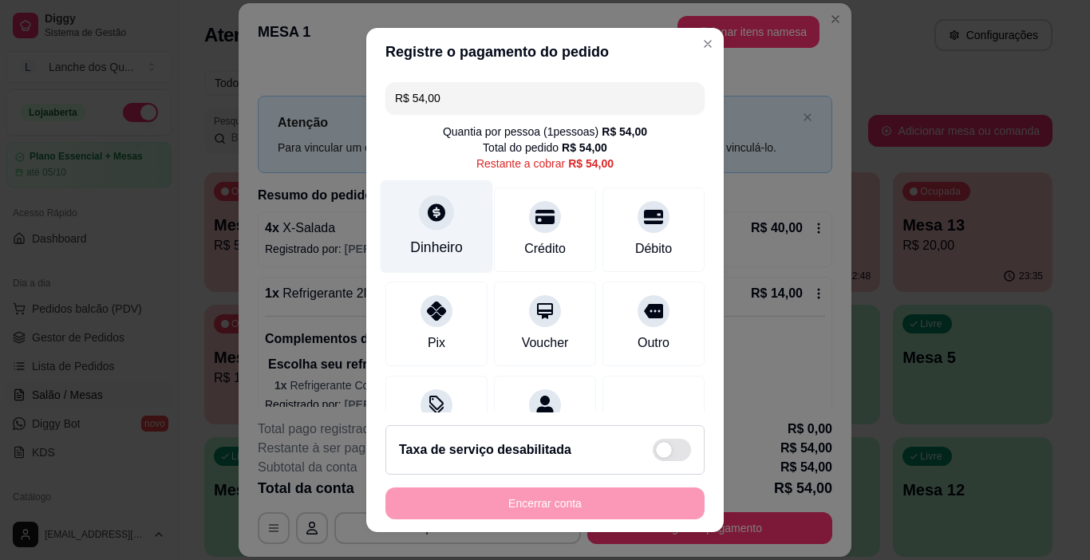
click at [443, 231] on div "Dinheiro" at bounding box center [437, 226] width 112 height 93
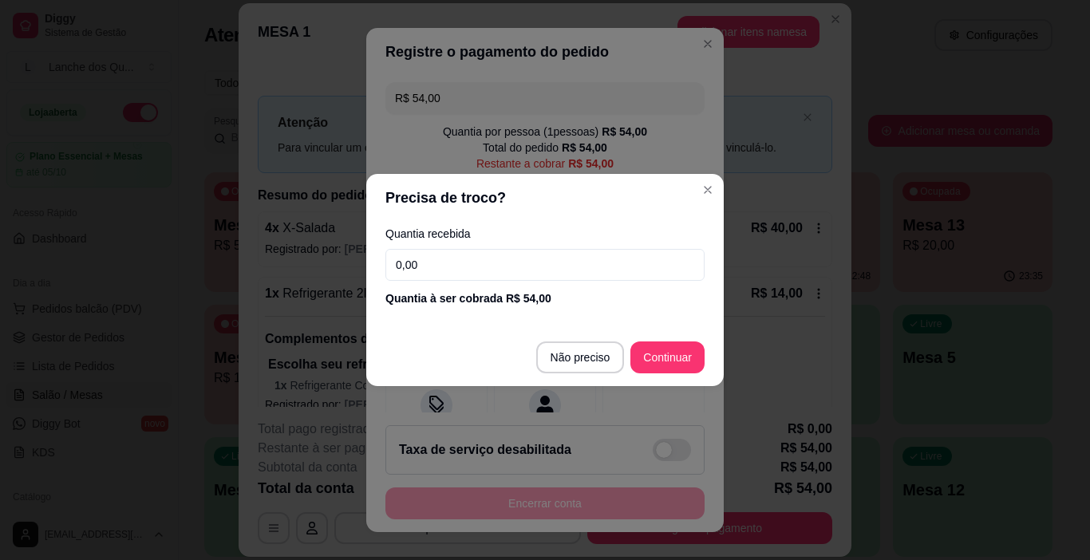
click at [467, 278] on input "0,00" at bounding box center [544, 265] width 319 height 32
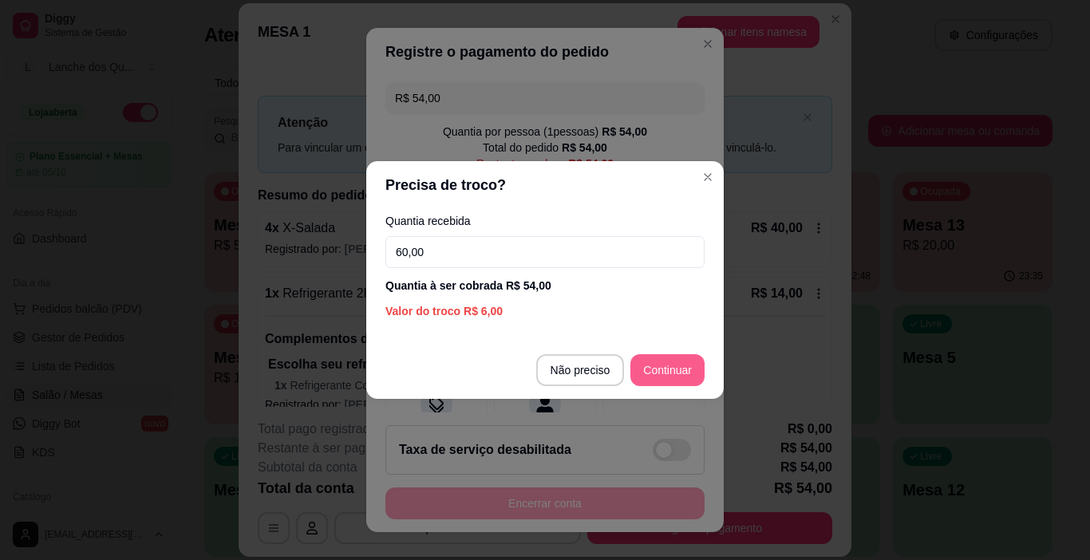
type input "60,00"
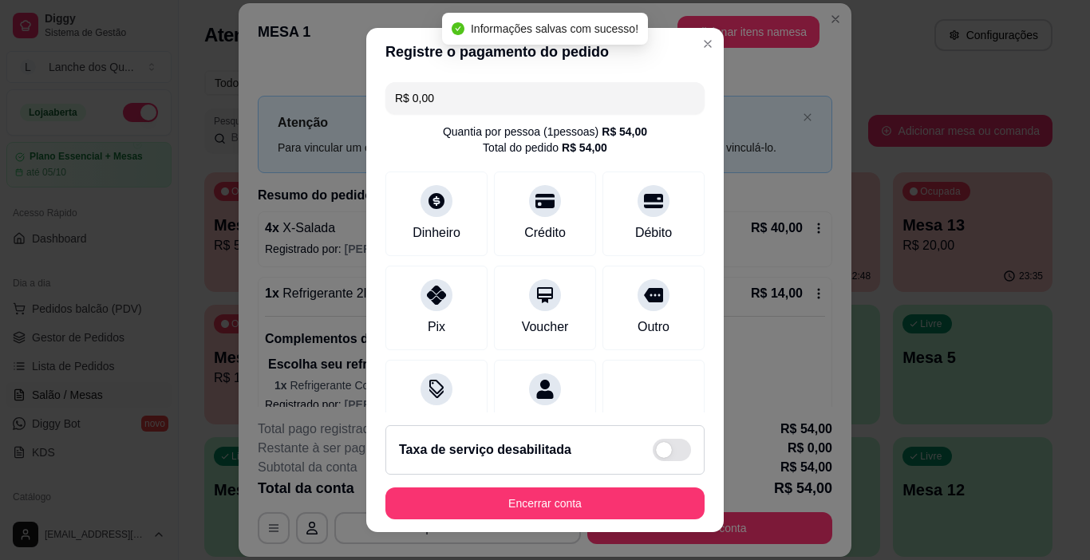
type input "R$ 0,00"
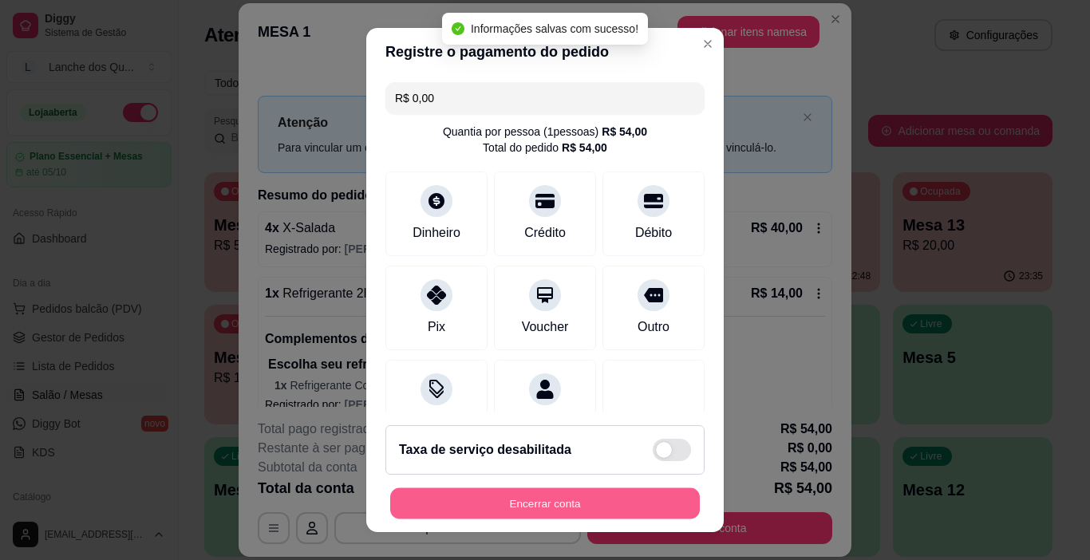
click at [550, 503] on button "Encerrar conta" at bounding box center [545, 503] width 310 height 31
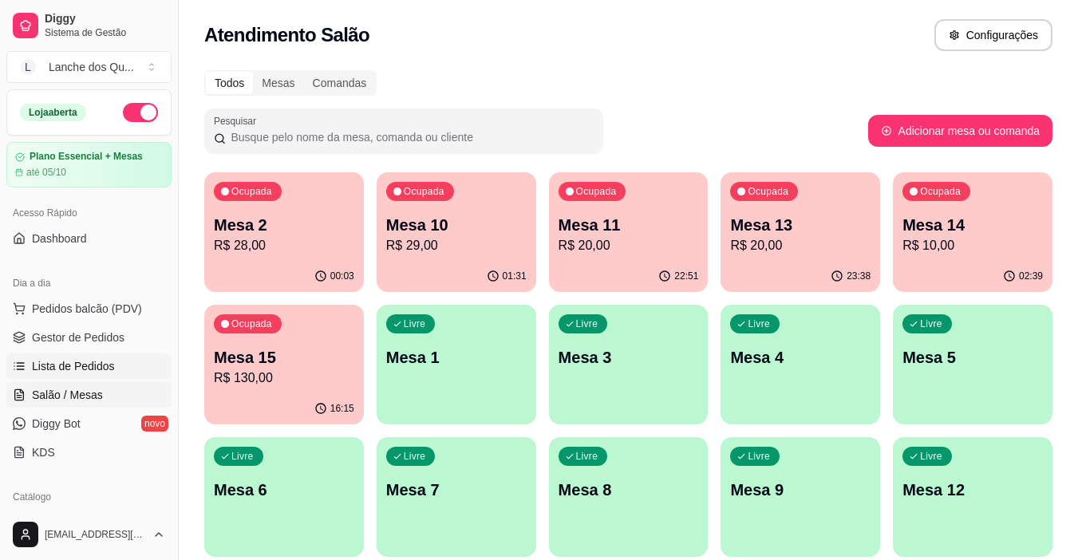
click at [65, 361] on span "Lista de Pedidos" at bounding box center [73, 366] width 83 height 16
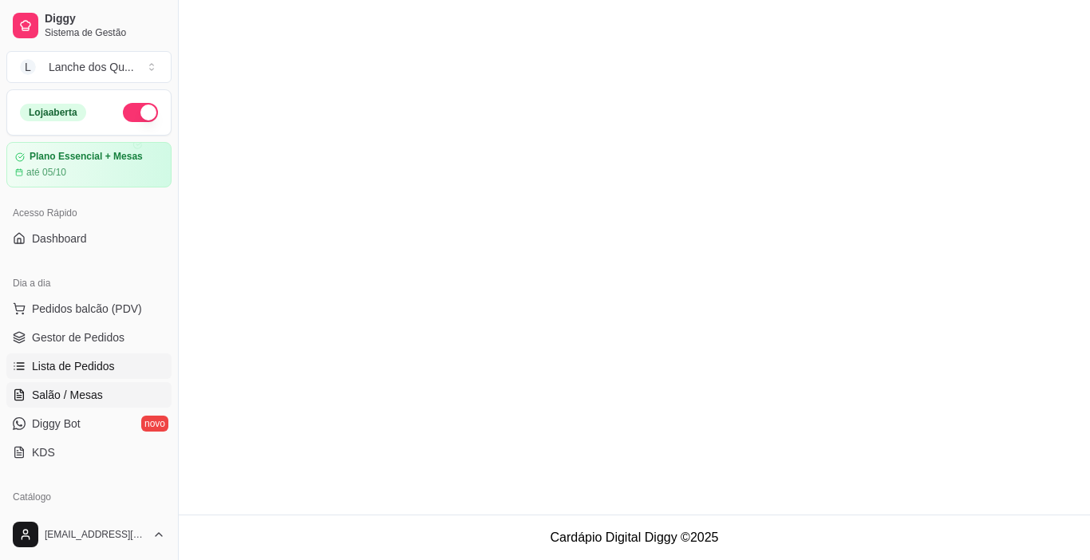
click at [84, 392] on span "Salão / Mesas" at bounding box center [67, 395] width 71 height 16
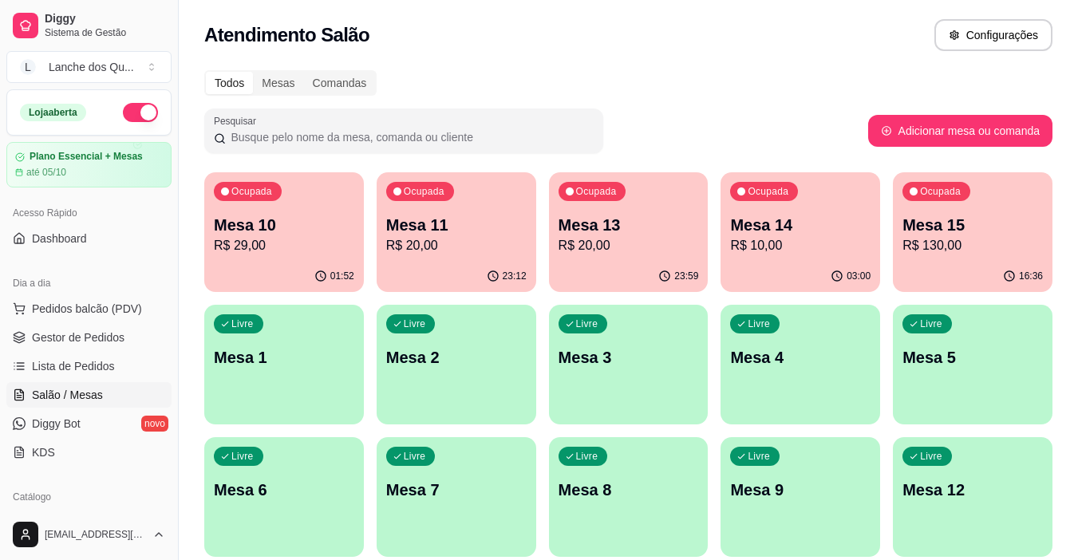
click at [285, 256] on div "Ocupada Mesa 10 R$ 29,00" at bounding box center [284, 216] width 160 height 89
click at [264, 243] on p "R$ 29,00" at bounding box center [284, 245] width 140 height 19
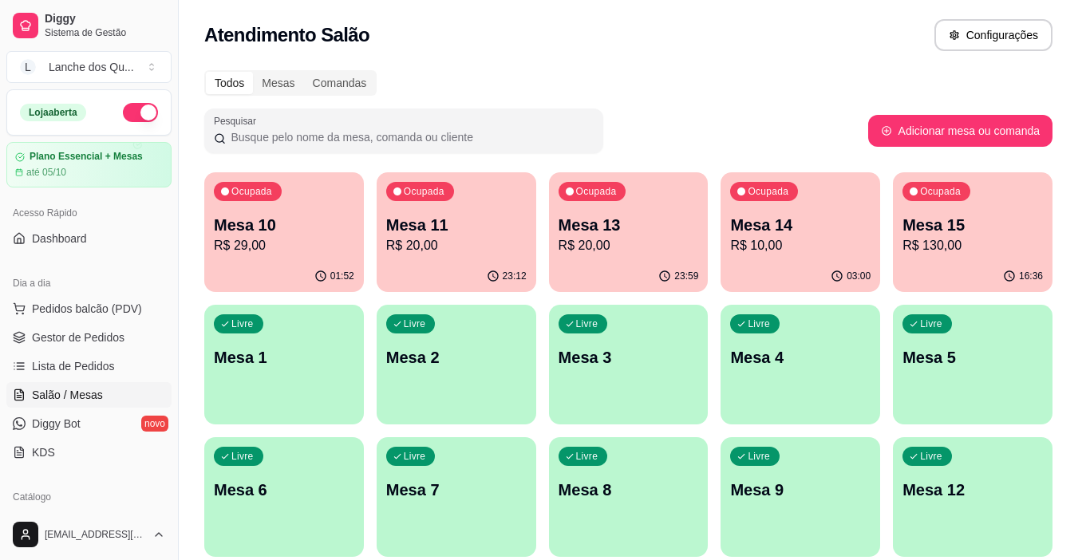
scroll to position [371, 0]
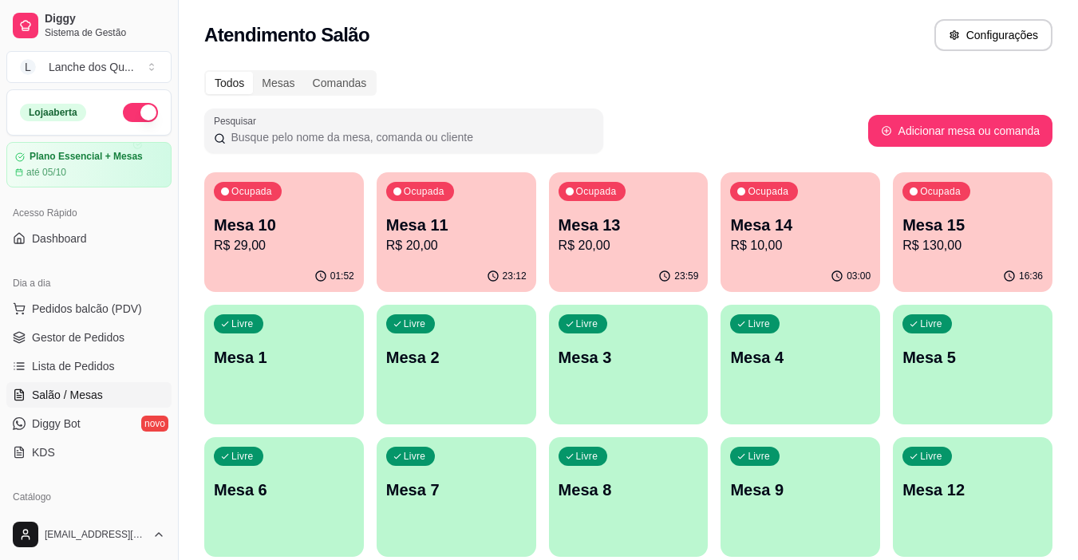
click at [490, 241] on p "R$ 20,00" at bounding box center [456, 245] width 140 height 19
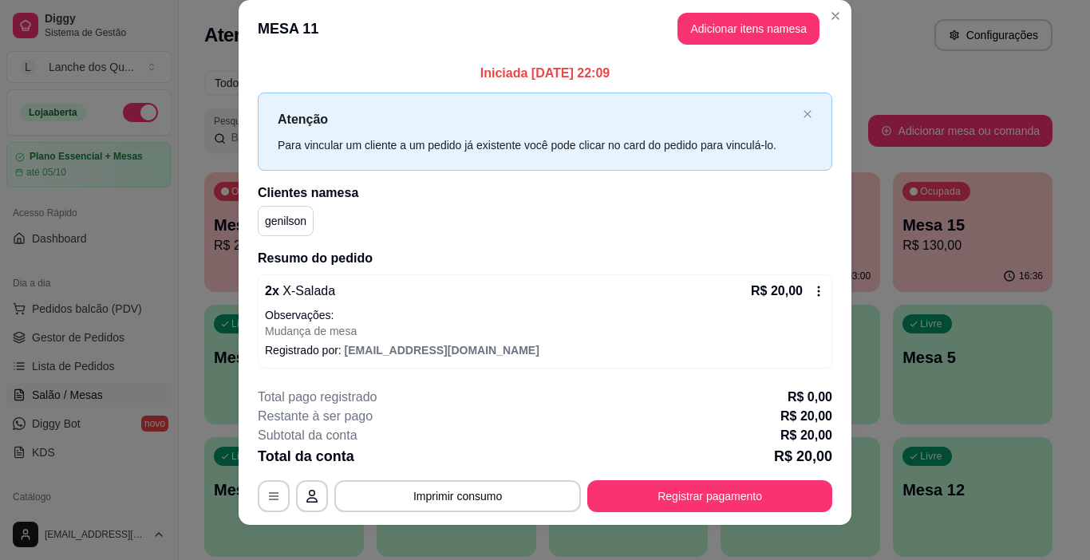
scroll to position [34, 0]
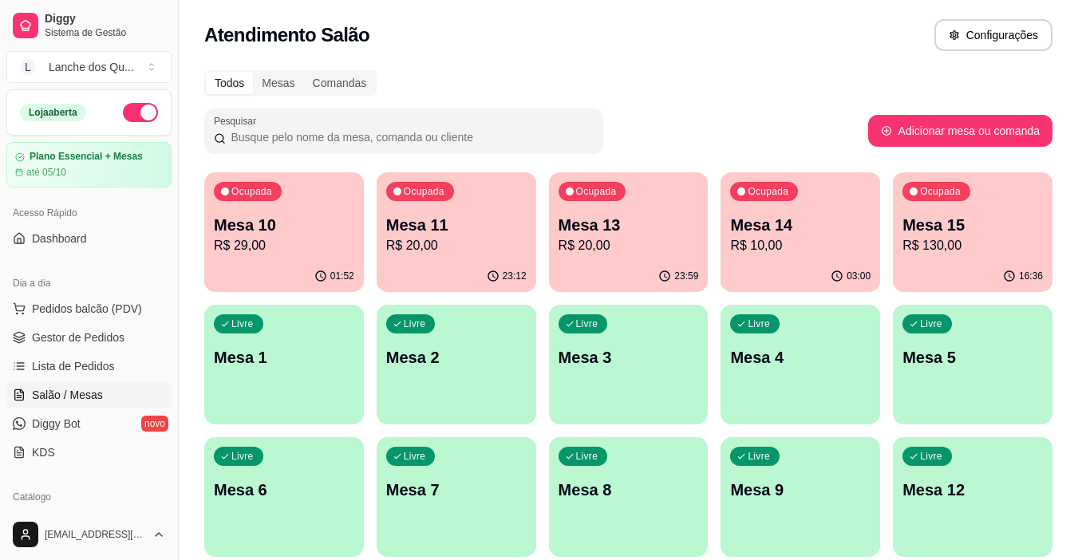
click at [576, 231] on p "Mesa 13" at bounding box center [628, 225] width 140 height 22
click at [826, 223] on p "Mesa 14" at bounding box center [800, 225] width 140 height 22
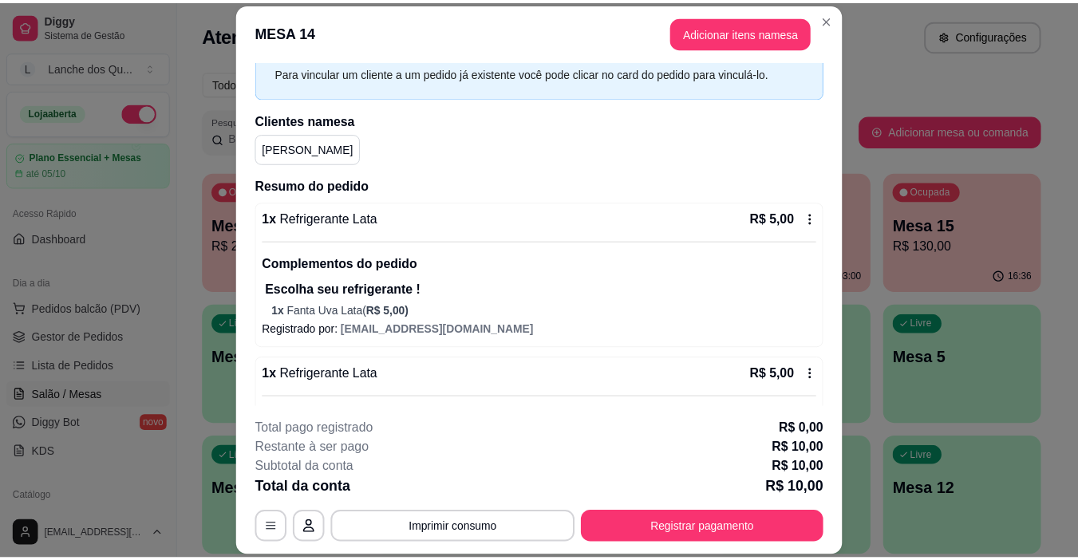
scroll to position [177, 0]
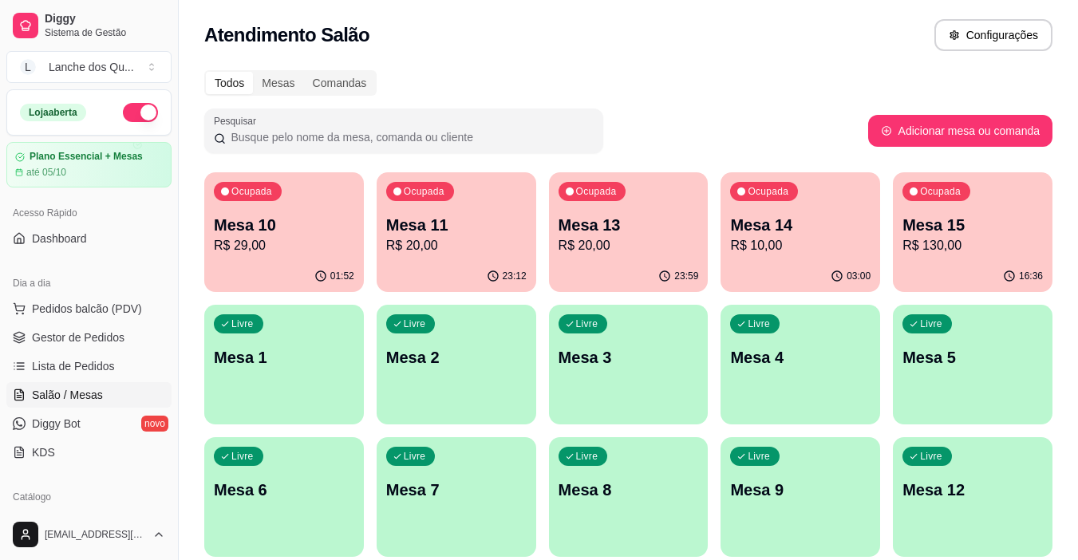
click at [961, 241] on p "R$ 130,00" at bounding box center [972, 245] width 140 height 19
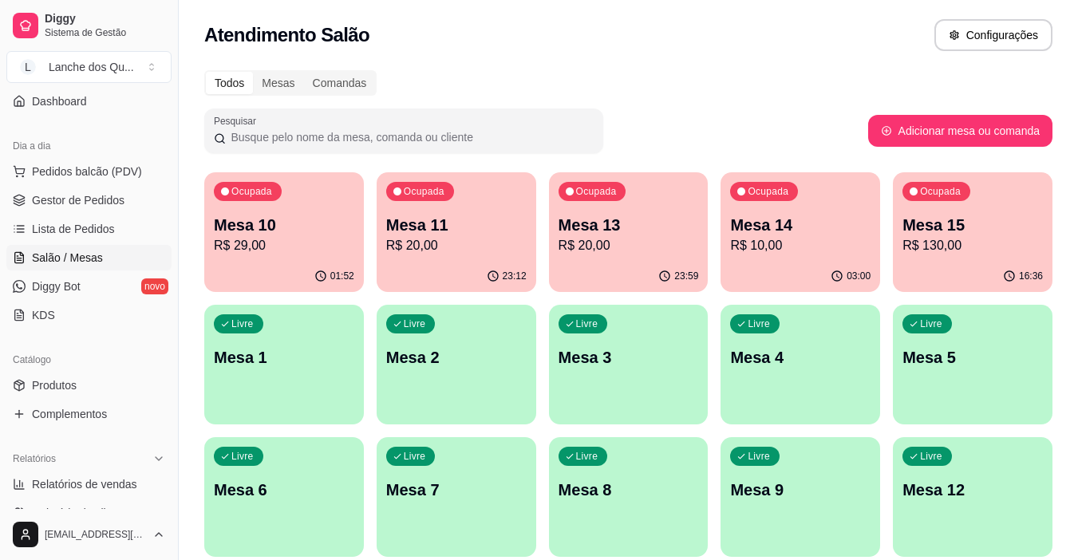
scroll to position [160, 0]
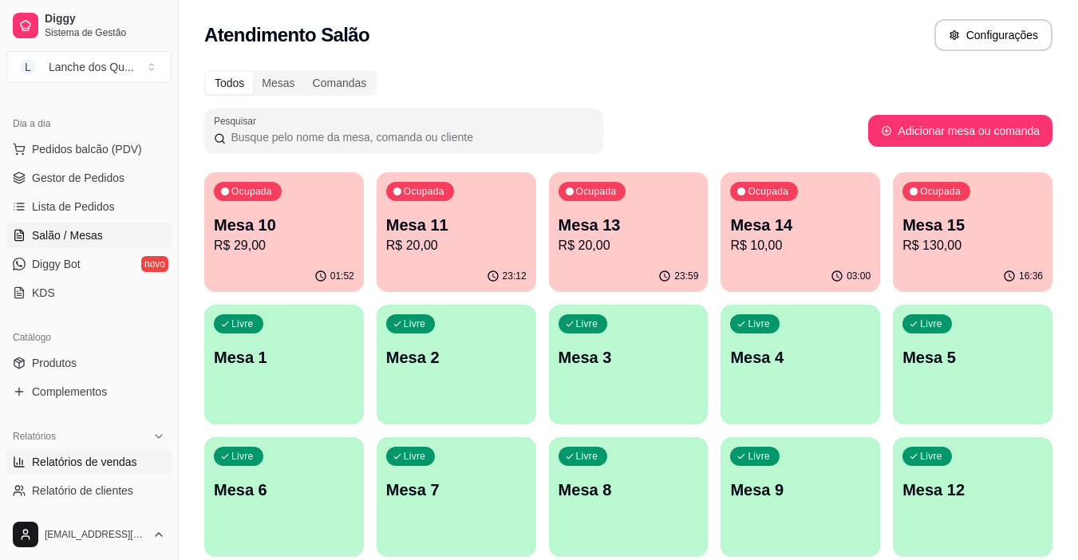
click at [87, 453] on link "Relatórios de vendas" at bounding box center [88, 462] width 165 height 26
select select "ALL"
select select "0"
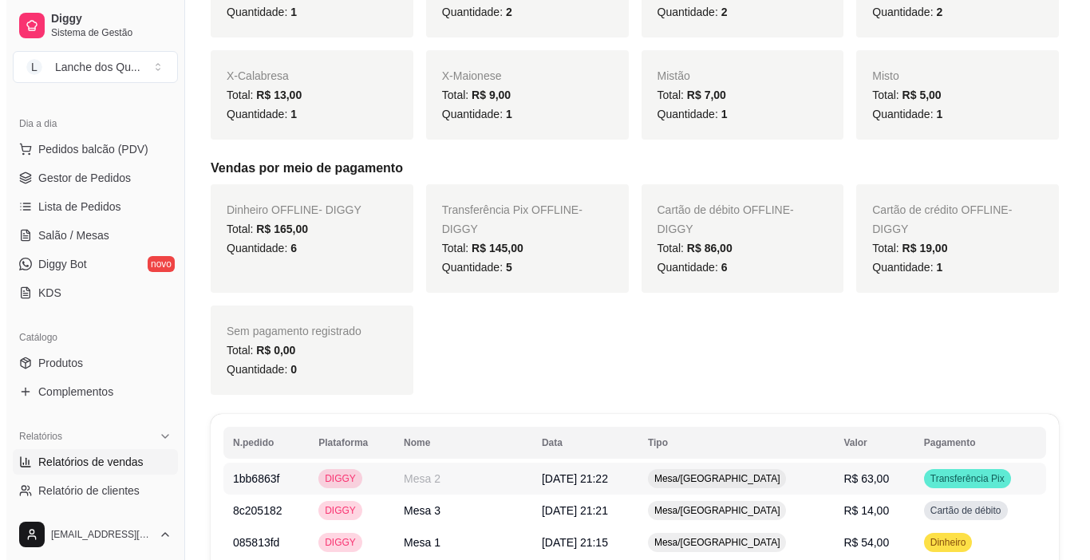
scroll to position [718, 0]
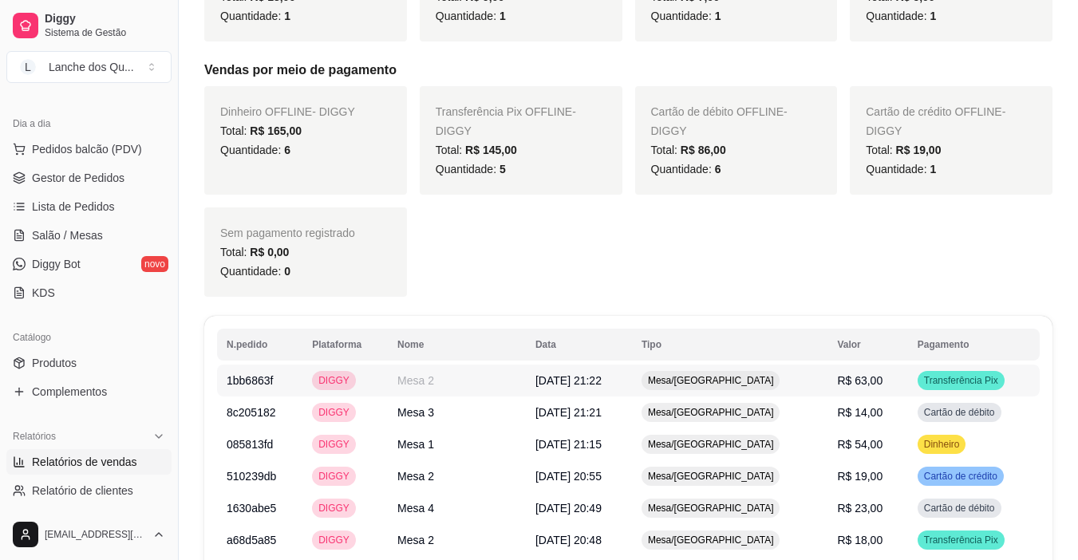
click at [837, 381] on span "R$ 63,00" at bounding box center [859, 380] width 45 height 13
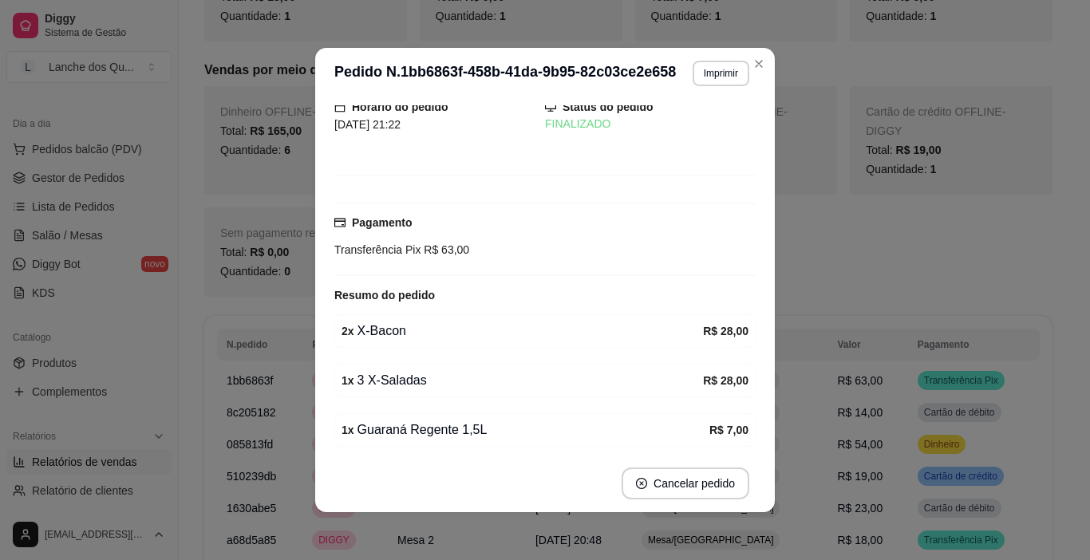
scroll to position [119, 0]
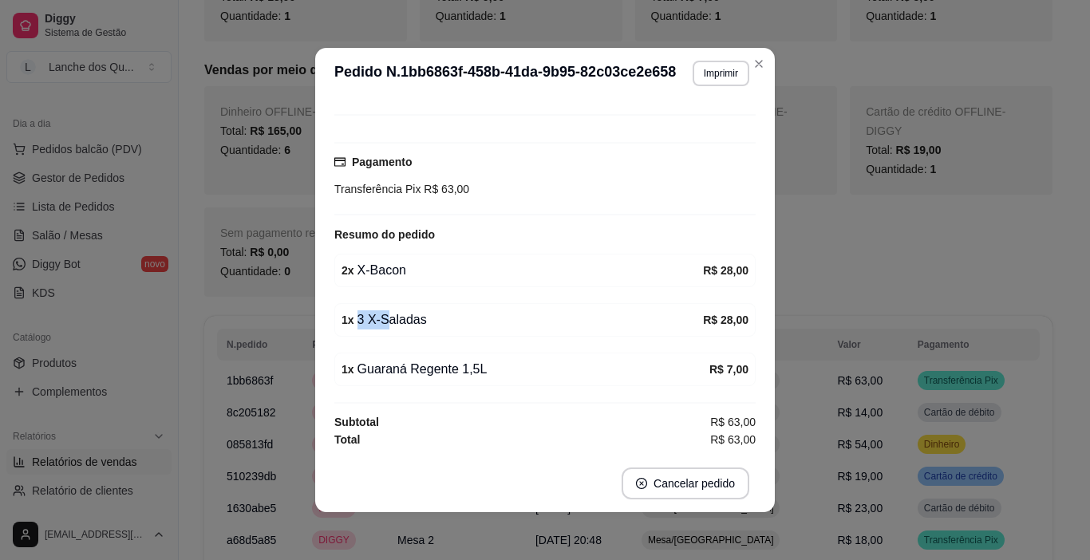
drag, startPoint x: 377, startPoint y: 318, endPoint x: 429, endPoint y: 319, distance: 51.9
click at [428, 319] on div "1 x 3 X-Saladas" at bounding box center [521, 319] width 361 height 19
click at [429, 319] on div "1 x 3 X-Saladas" at bounding box center [521, 319] width 361 height 19
drag, startPoint x: 404, startPoint y: 372, endPoint x: 477, endPoint y: 376, distance: 73.5
click at [467, 376] on div "1 x Guaraná Regente 1,5L" at bounding box center [525, 369] width 368 height 19
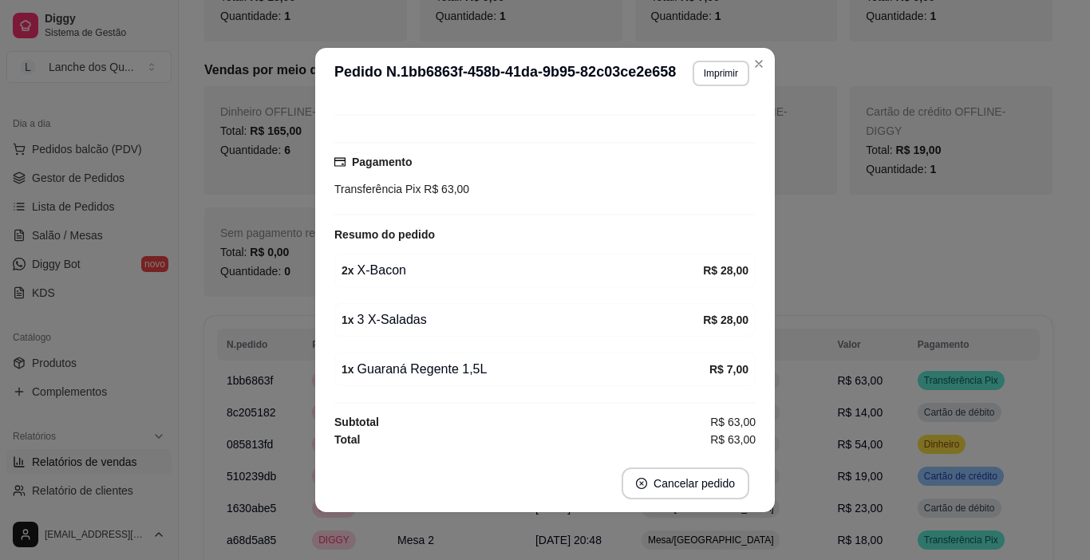
click at [477, 376] on div "1 x Guaraná Regente 1,5L" at bounding box center [525, 369] width 368 height 19
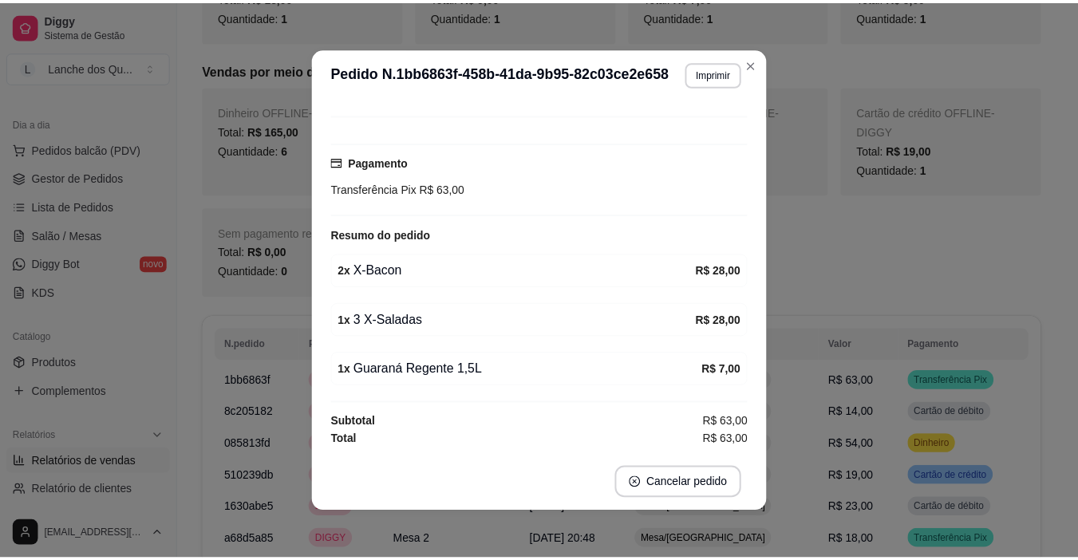
scroll to position [3, 0]
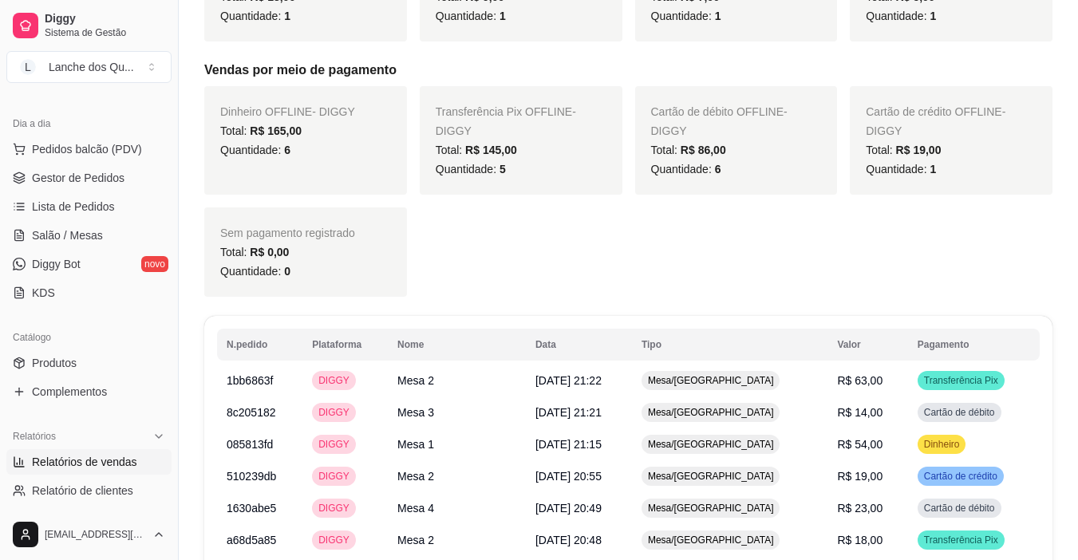
click at [88, 462] on span "Relatórios de vendas" at bounding box center [84, 462] width 105 height 16
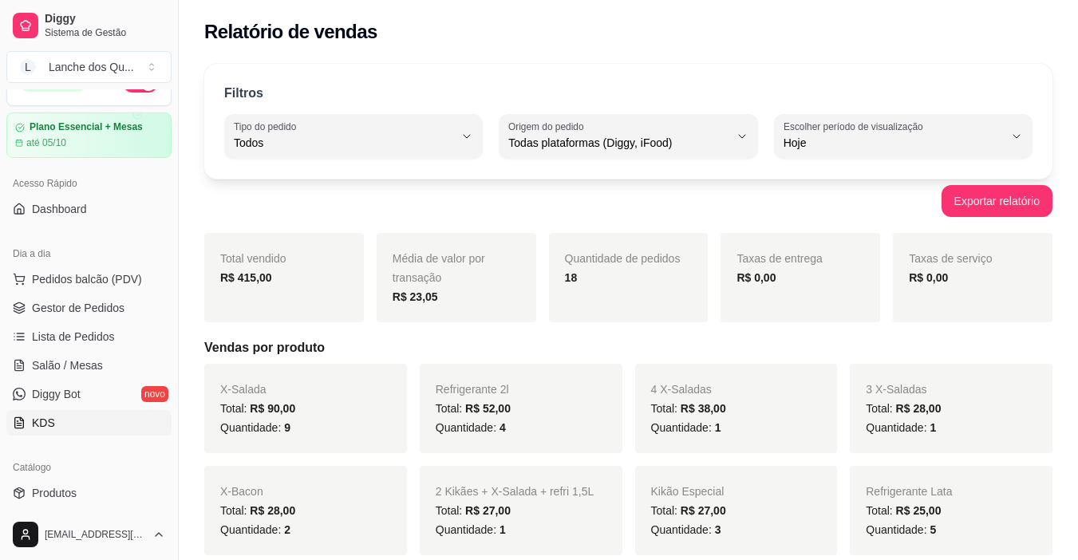
scroll to position [0, 0]
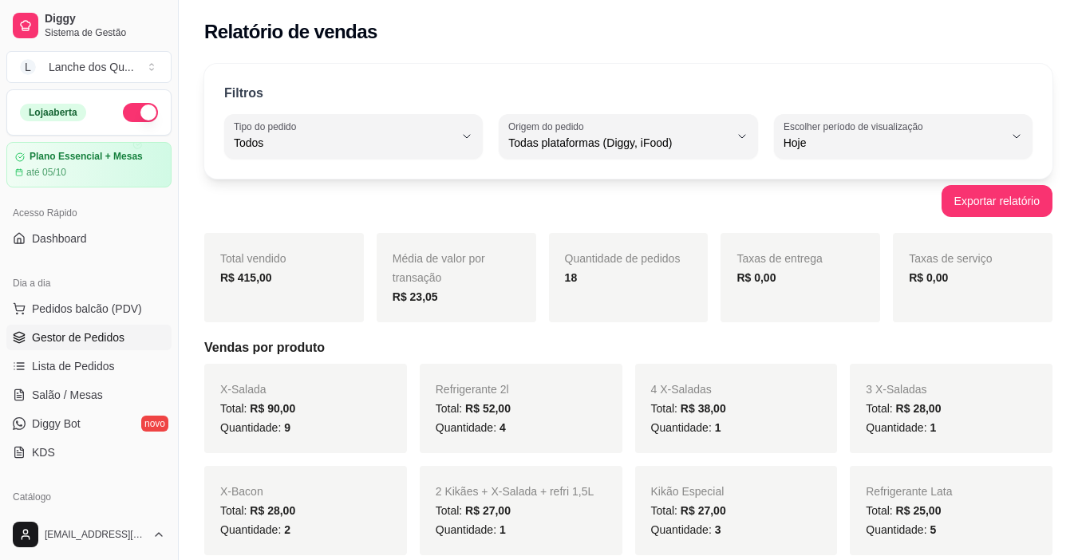
click at [81, 344] on span "Gestor de Pedidos" at bounding box center [78, 337] width 93 height 16
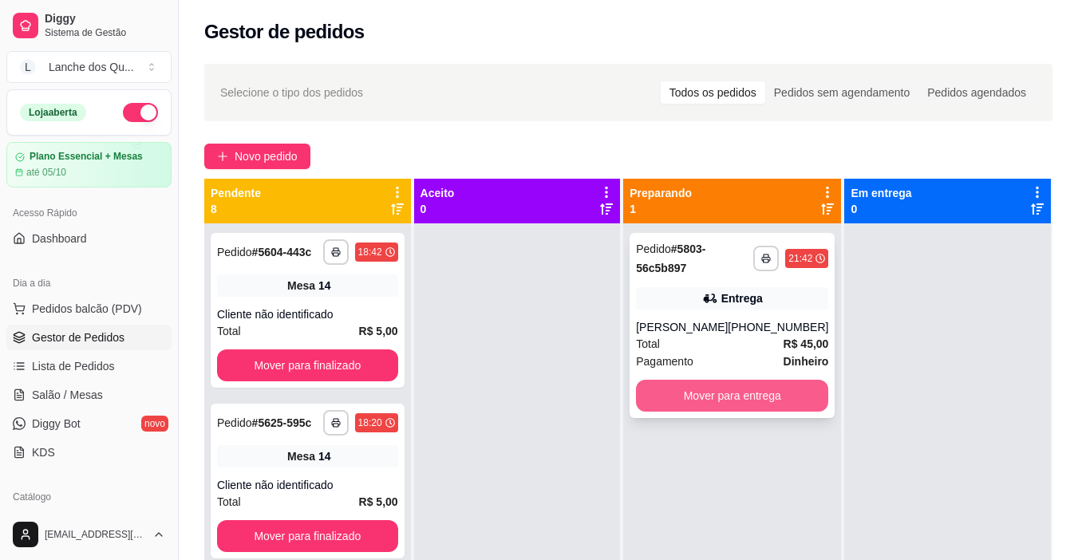
click at [767, 398] on button "Mover para entrega" at bounding box center [732, 396] width 192 height 32
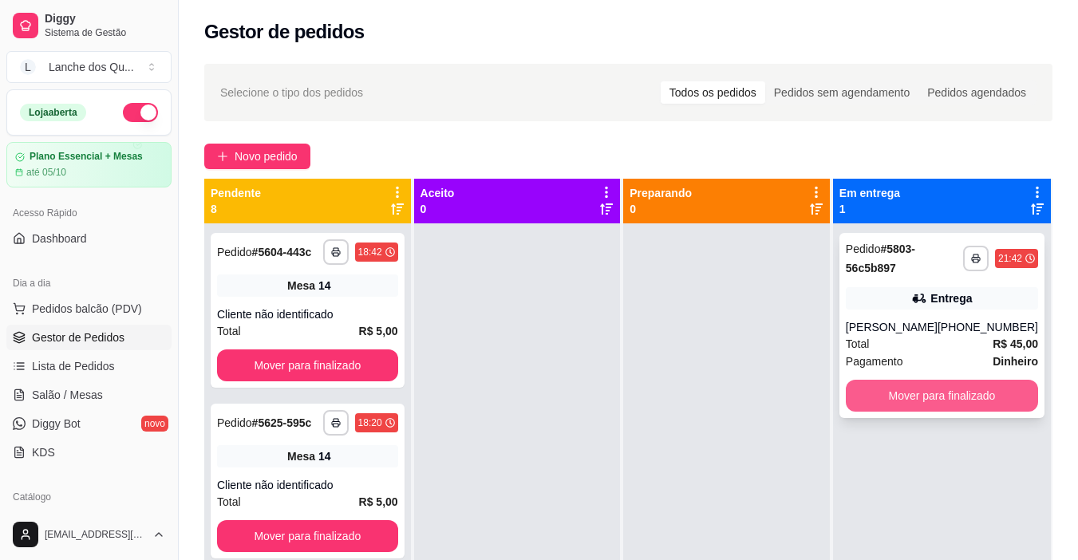
click at [916, 389] on button "Mover para finalizado" at bounding box center [942, 396] width 192 height 32
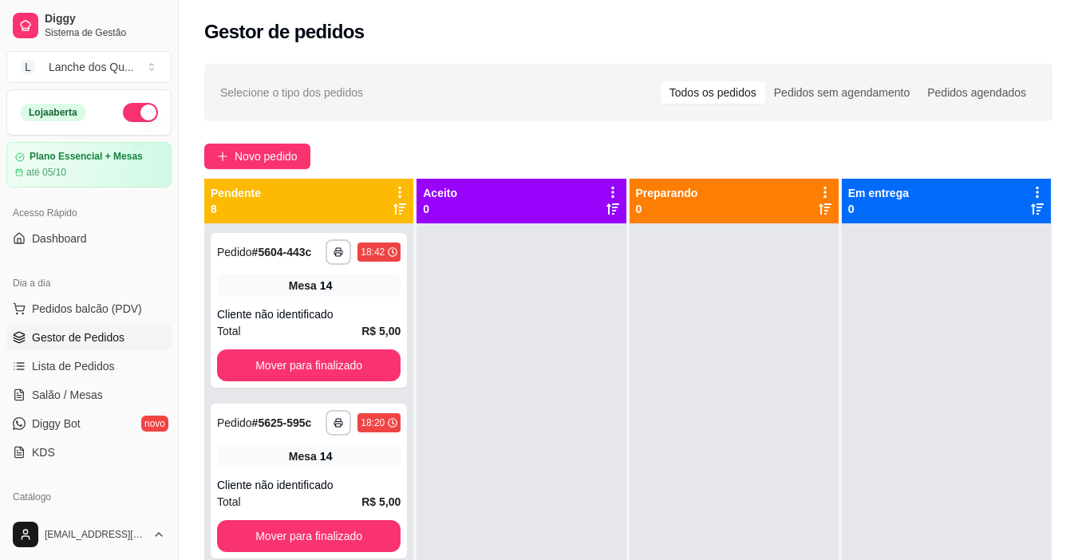
scroll to position [239, 0]
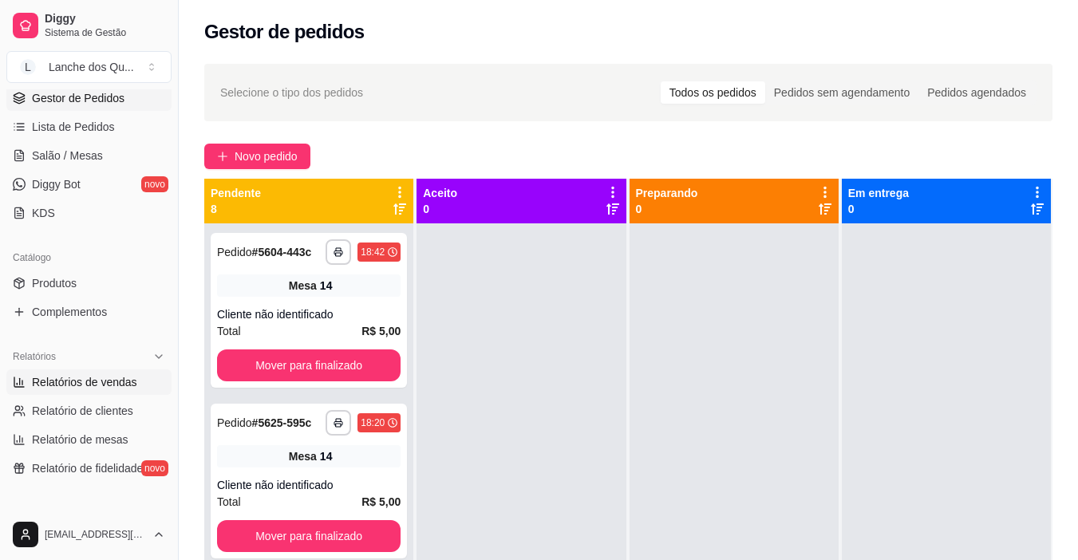
click at [75, 390] on link "Relatórios de vendas" at bounding box center [88, 382] width 165 height 26
select select "ALL"
select select "0"
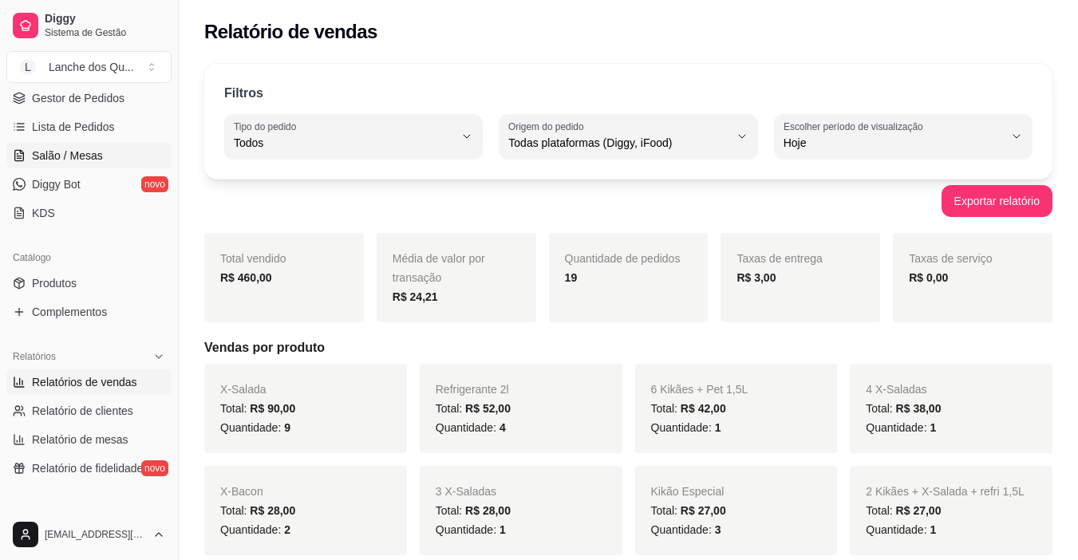
click at [98, 156] on span "Salão / Mesas" at bounding box center [67, 156] width 71 height 16
